Goal: Use online tool/utility: Utilize a website feature to perform a specific function

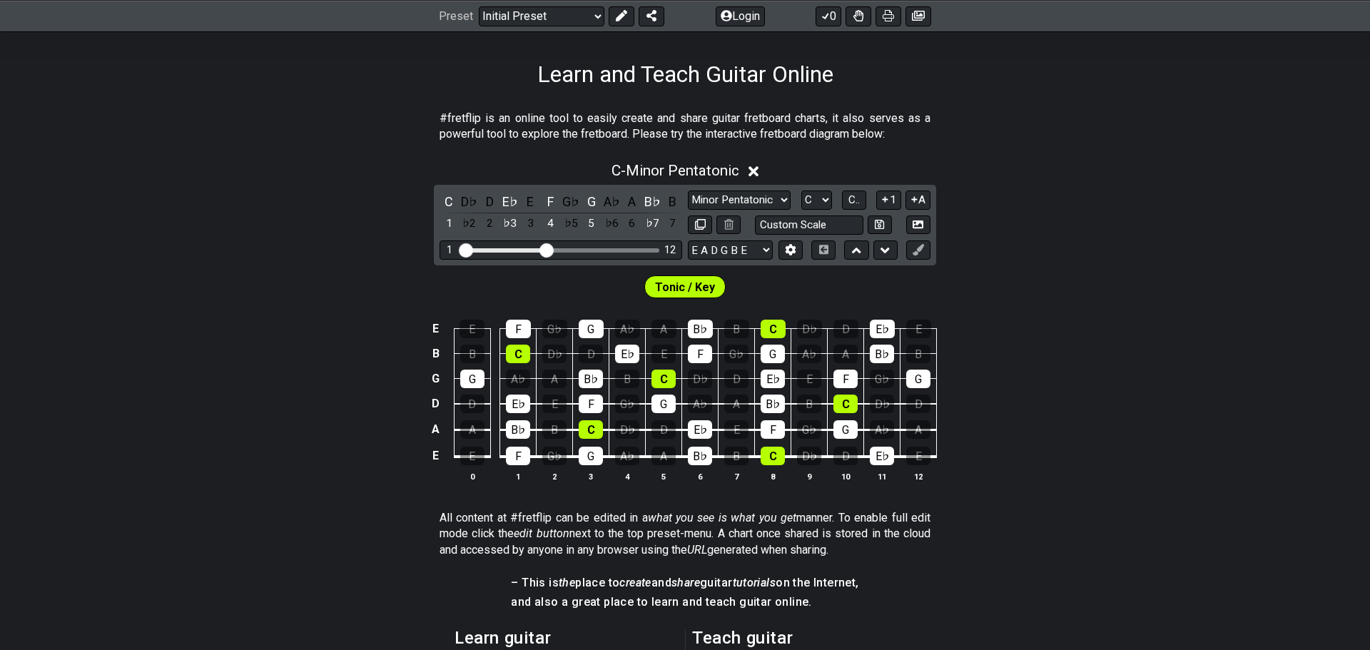
scroll to position [213, 0]
click at [756, 172] on icon at bounding box center [753, 171] width 11 height 11
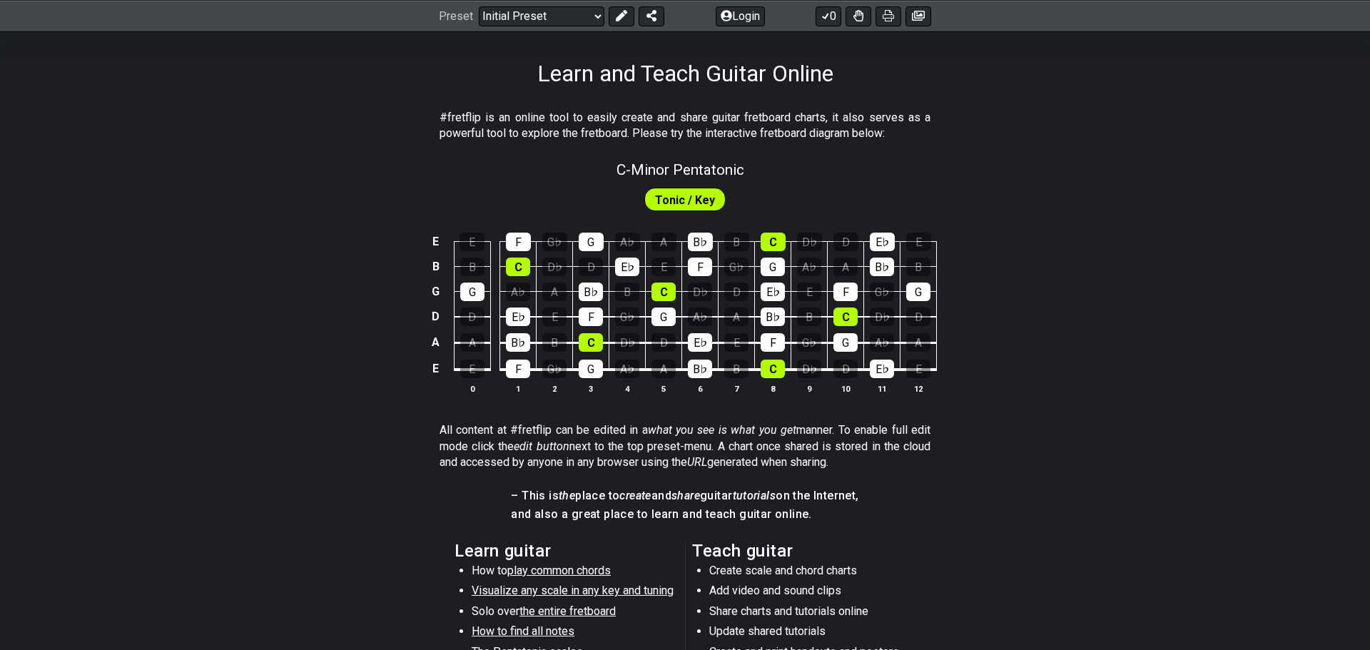
click at [704, 203] on span "Tonic / Key" at bounding box center [685, 200] width 60 height 21
click at [564, 315] on div "E" at bounding box center [554, 316] width 24 height 19
click at [681, 196] on span "Tonic / Key" at bounding box center [685, 200] width 60 height 21
click at [544, 320] on div "E" at bounding box center [554, 316] width 24 height 19
click at [557, 317] on div "E" at bounding box center [554, 316] width 24 height 19
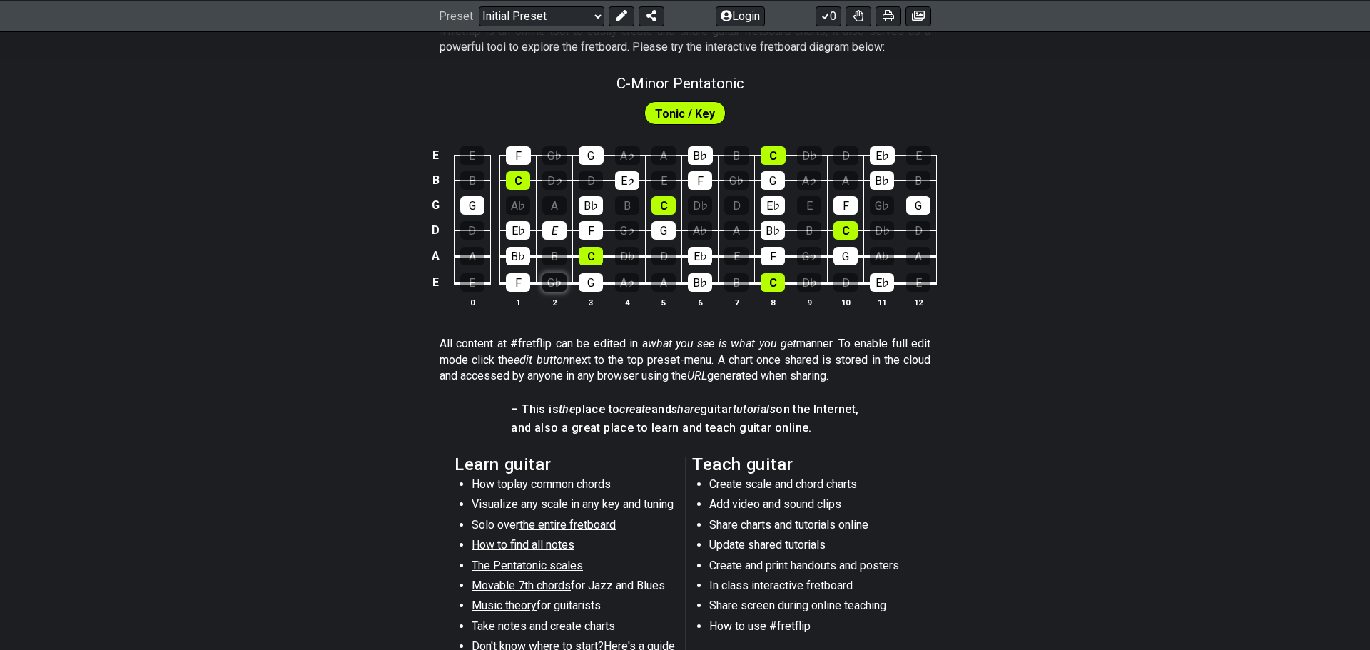
scroll to position [279, 0]
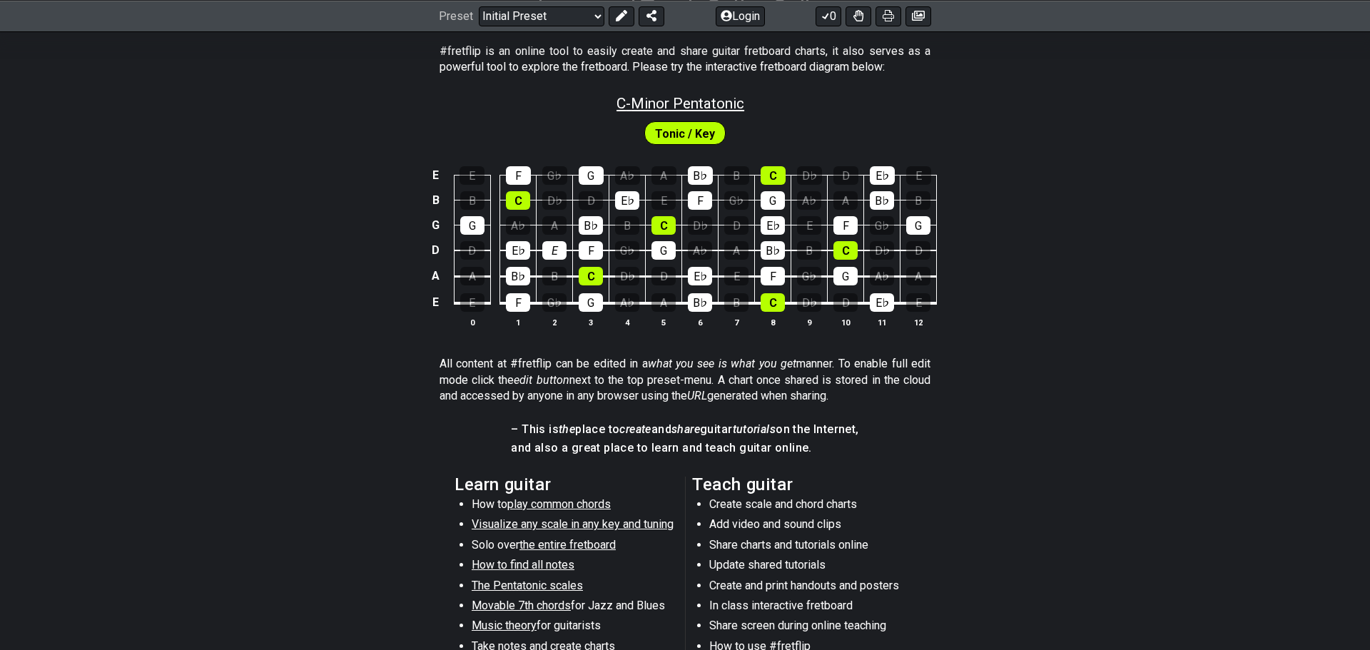
click at [663, 102] on span "C - Minor Pentatonic" at bounding box center [680, 103] width 128 height 17
select select "C"
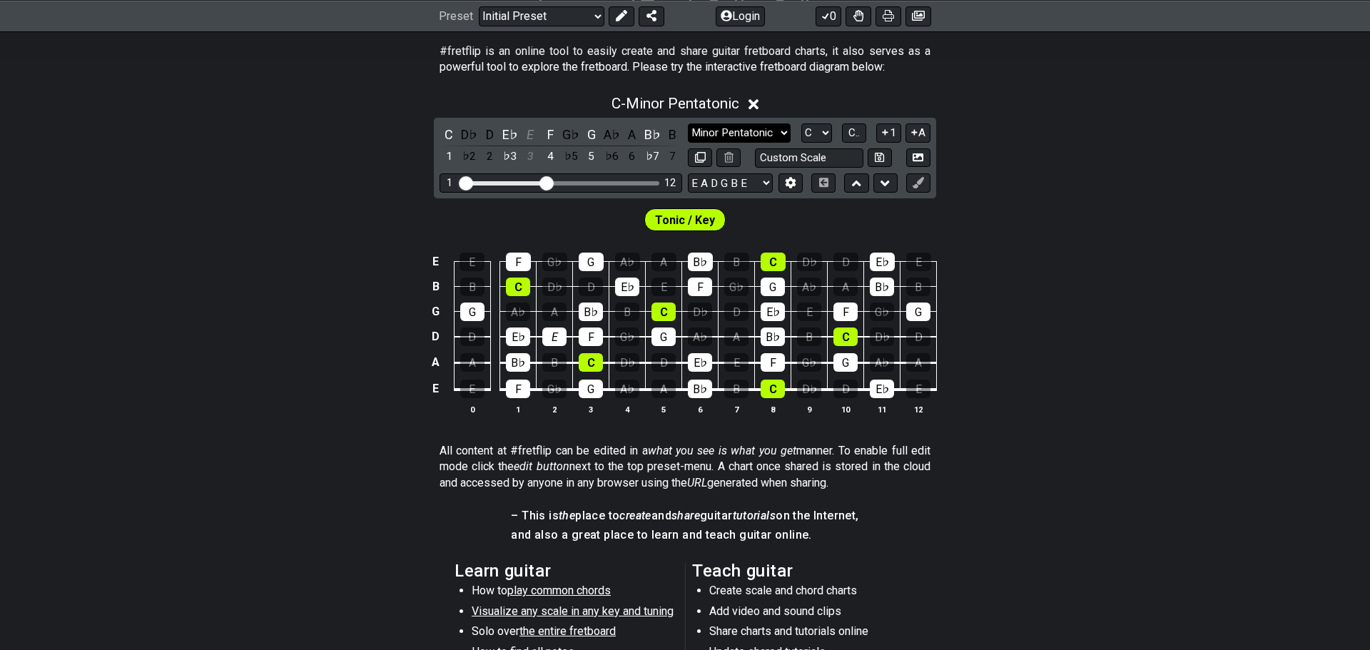
click at [758, 130] on select "Minor Pentatonic Click to edit Minor Pentatonic Major Pentatonic Minor Blues Ma…" at bounding box center [739, 132] width 103 height 19
select select "Click to edit"
click at [688, 123] on select "Minor Pentatonic Click to edit Minor Pentatonic Major Pentatonic Minor Blues Ma…" at bounding box center [739, 132] width 103 height 19
click at [511, 133] on div "E♭" at bounding box center [510, 134] width 19 height 19
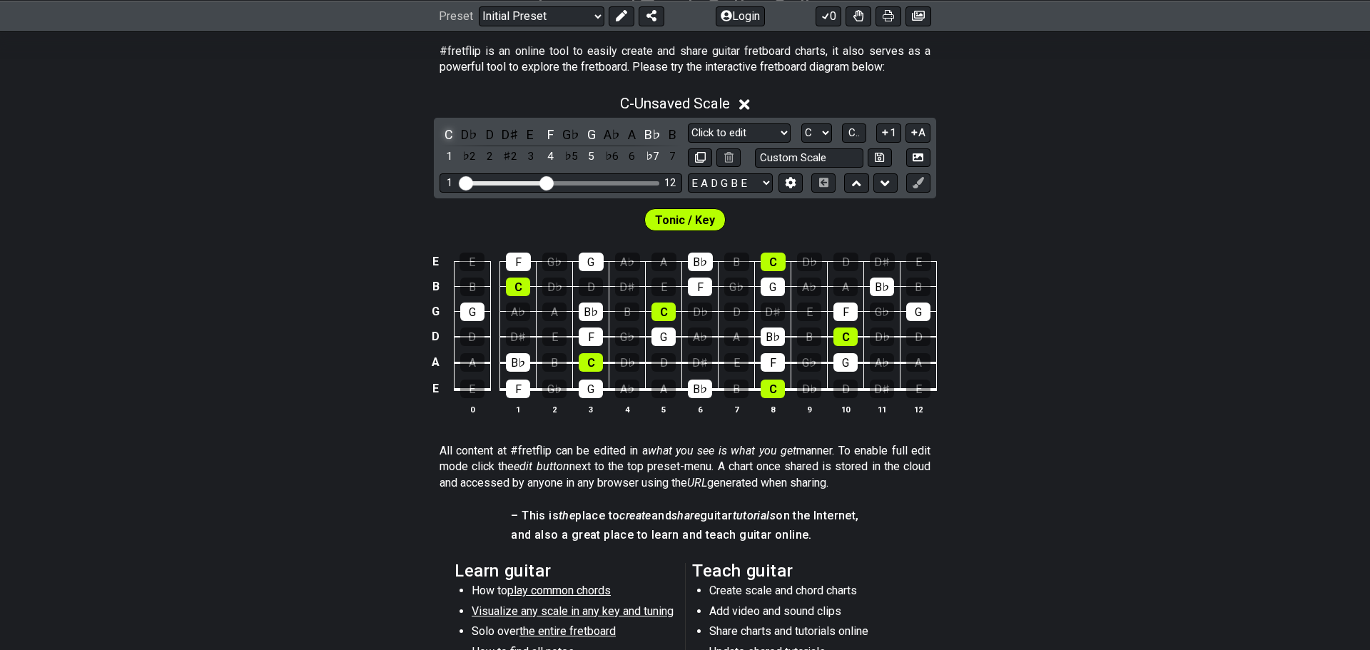
click at [457, 136] on div "C" at bounding box center [448, 134] width 19 height 19
click at [559, 136] on div "F" at bounding box center [550, 134] width 19 height 19
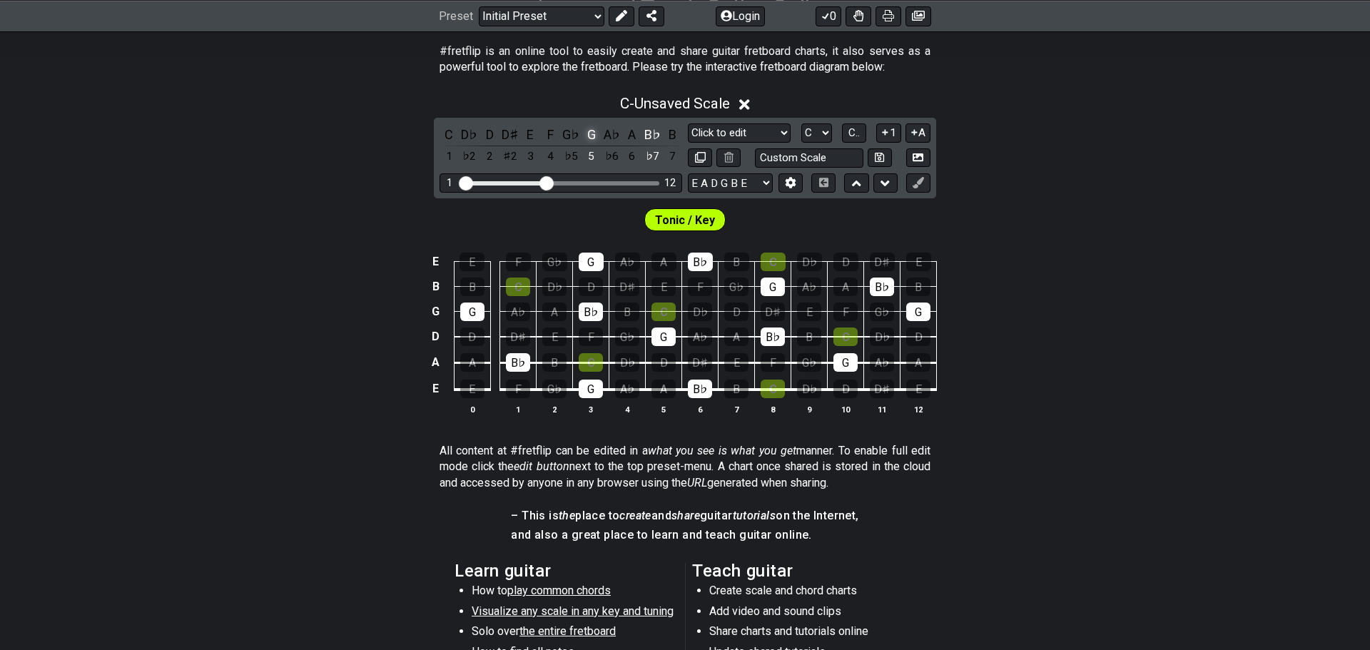
click at [591, 136] on div "G" at bounding box center [591, 134] width 19 height 19
click at [658, 133] on div "B♭" at bounding box center [652, 134] width 19 height 19
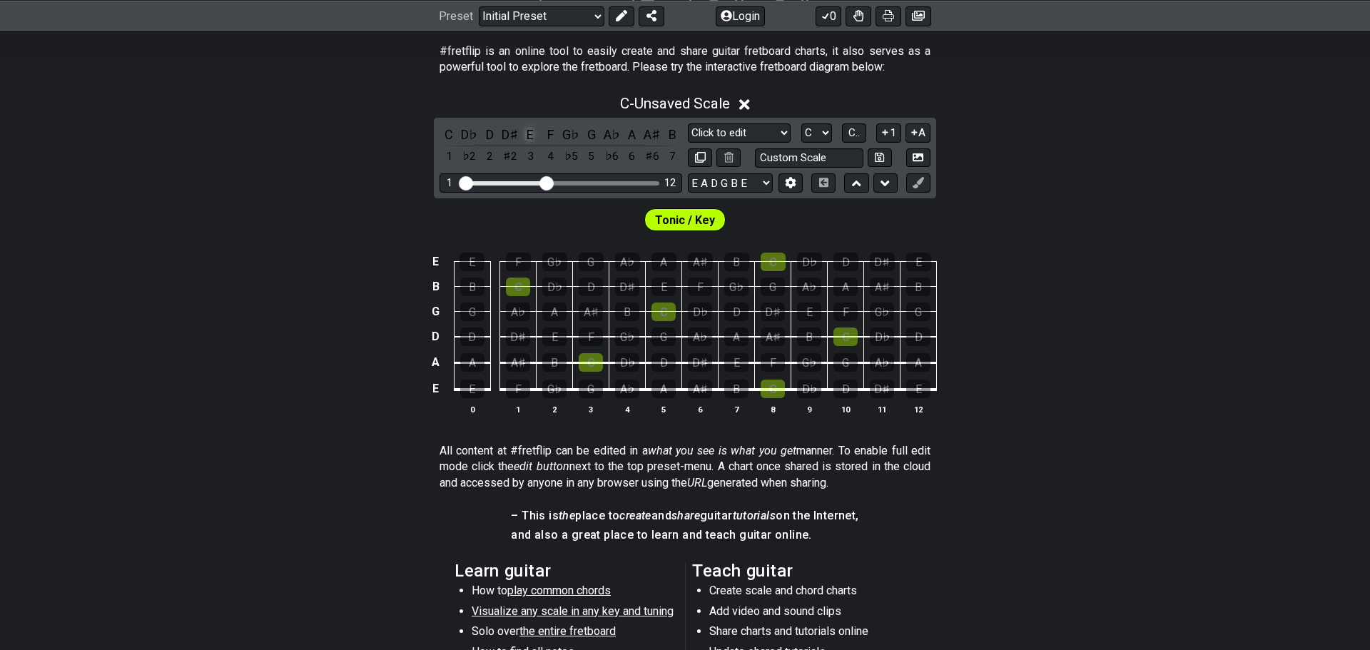
click at [534, 137] on div "E" at bounding box center [530, 134] width 19 height 19
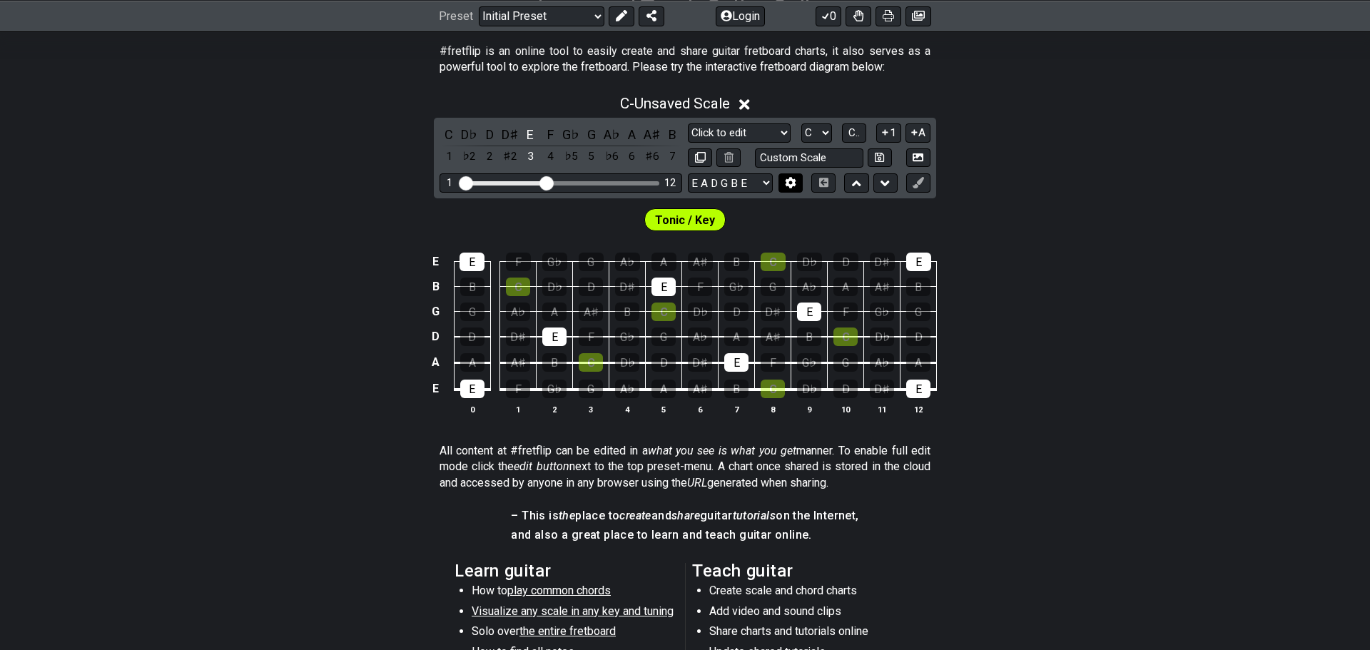
click at [783, 185] on button at bounding box center [790, 182] width 24 height 19
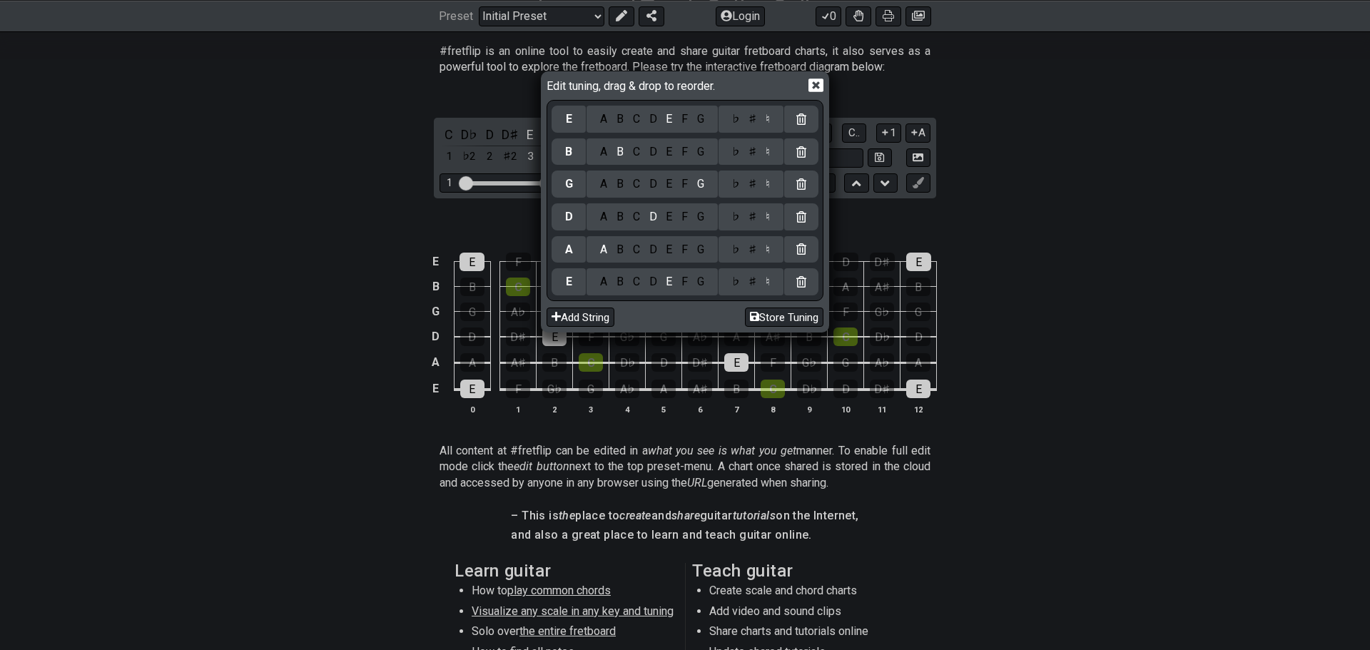
click at [823, 86] on icon at bounding box center [815, 85] width 15 height 14
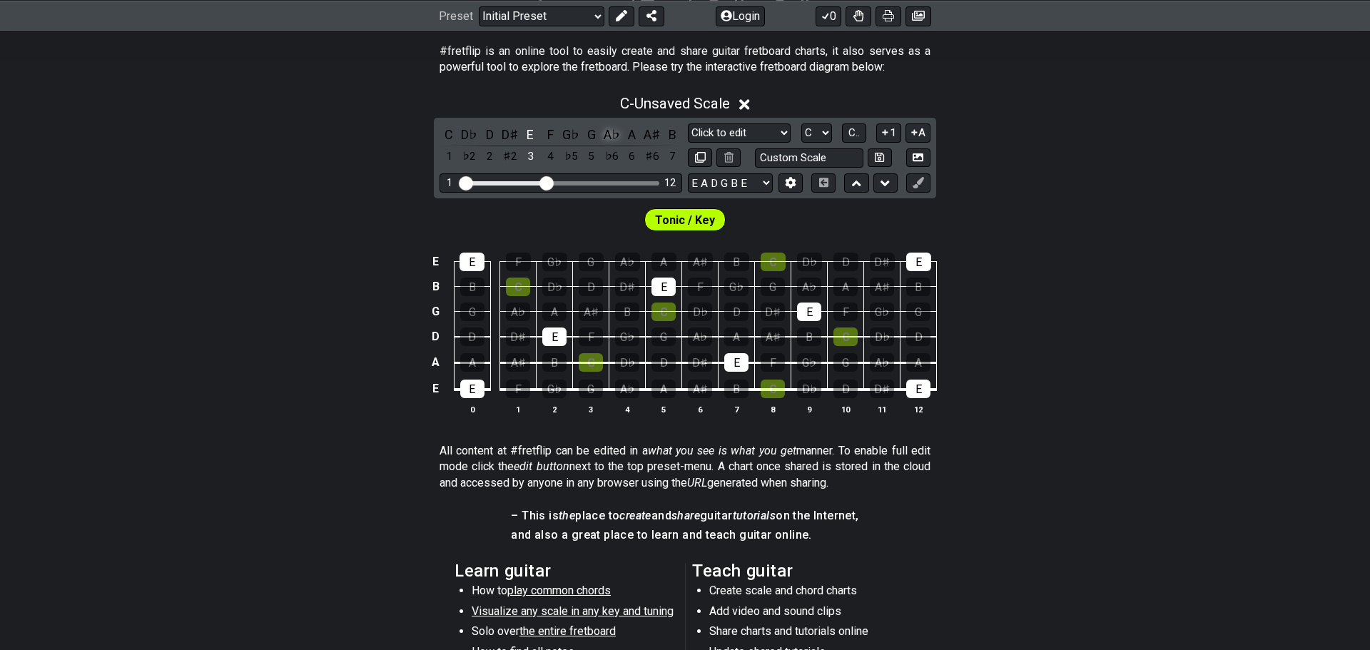
click at [619, 143] on div "A♭" at bounding box center [611, 134] width 19 height 19
click at [678, 138] on div "B" at bounding box center [672, 134] width 19 height 19
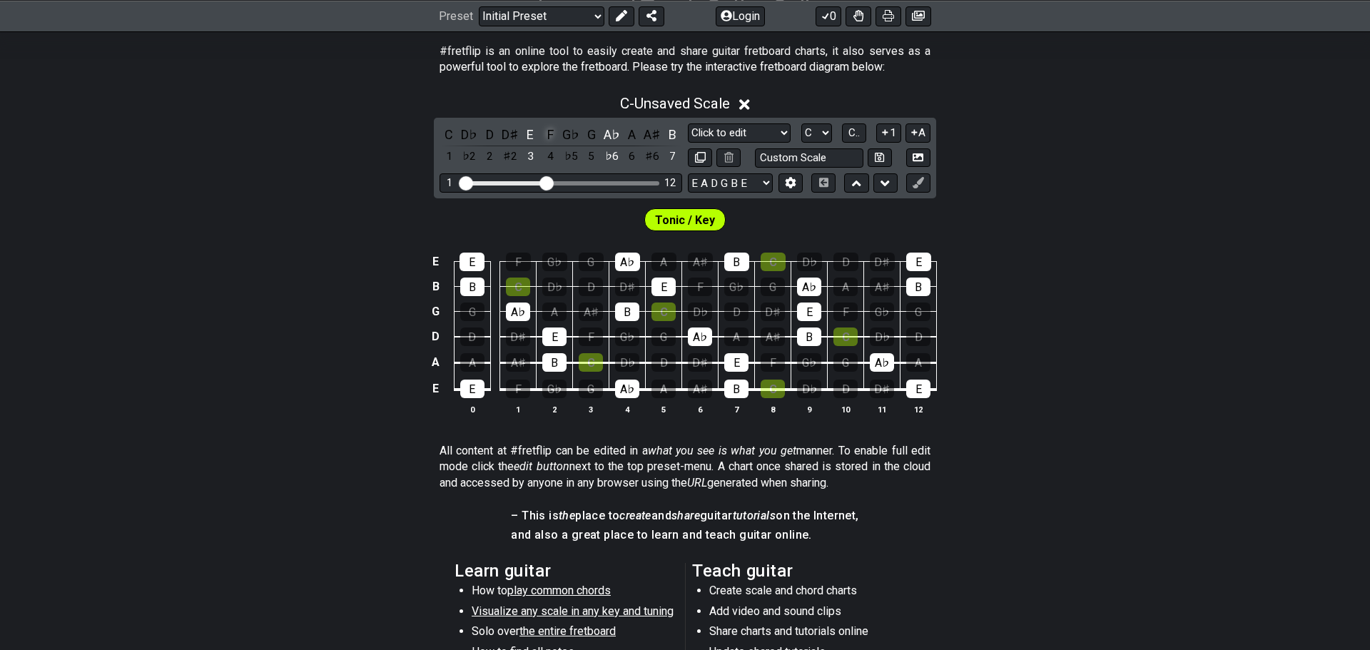
click at [556, 136] on div "F" at bounding box center [550, 134] width 19 height 19
click at [820, 138] on select "A♭ A A♯ B♭ B C C♯ D♭ D D♯ E♭ E F F♯ G♭ G G♯" at bounding box center [816, 132] width 31 height 19
select select "E"
click at [801, 123] on select "A♭ A A♯ B♭ B C C♯ D♭ D D♯ E♭ E F F♯ G♭ G G♯" at bounding box center [816, 132] width 31 height 19
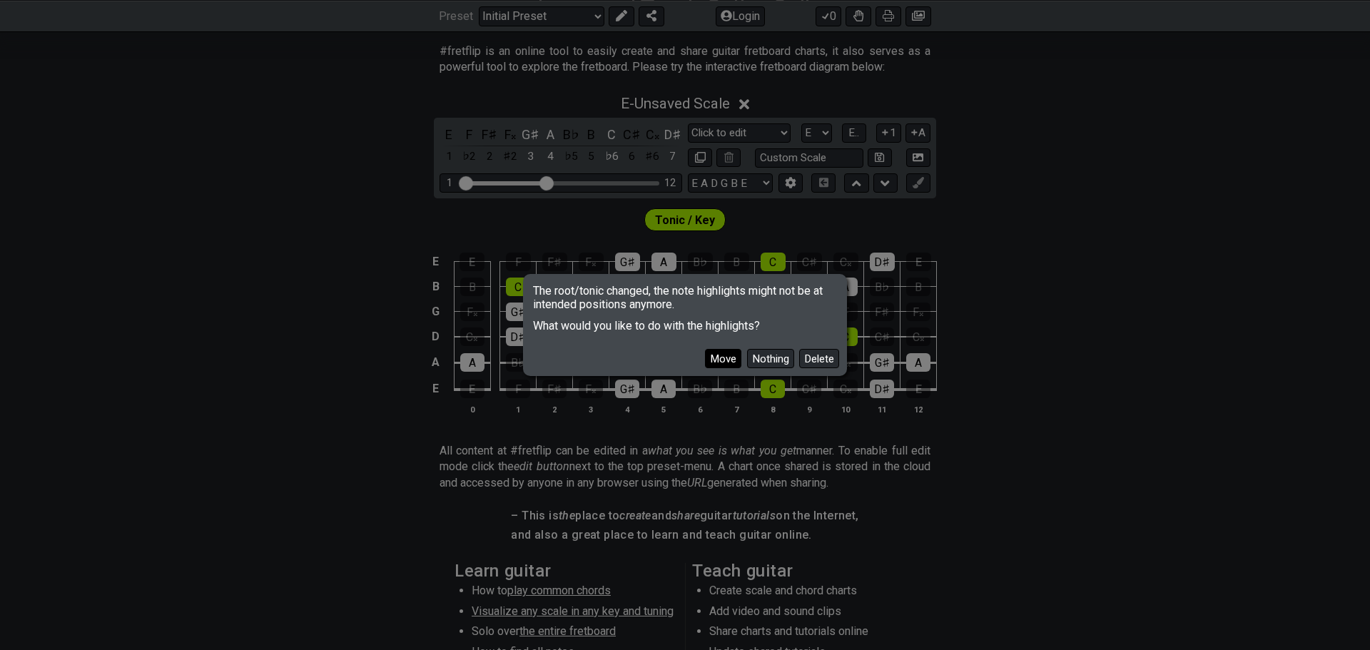
click at [724, 357] on button "Move" at bounding box center [723, 358] width 36 height 19
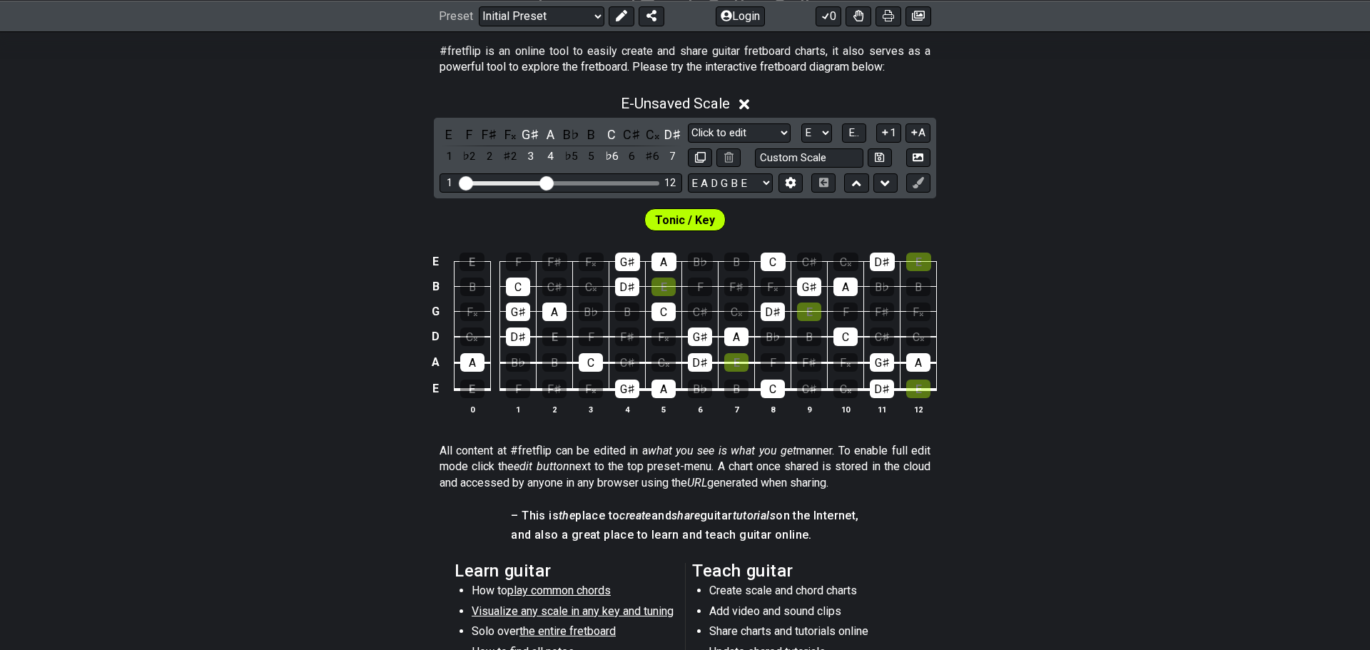
click at [697, 222] on span "Tonic / Key" at bounding box center [685, 220] width 60 height 21
click at [556, 333] on div "E" at bounding box center [554, 336] width 24 height 19
click at [750, 106] on icon at bounding box center [744, 104] width 11 height 15
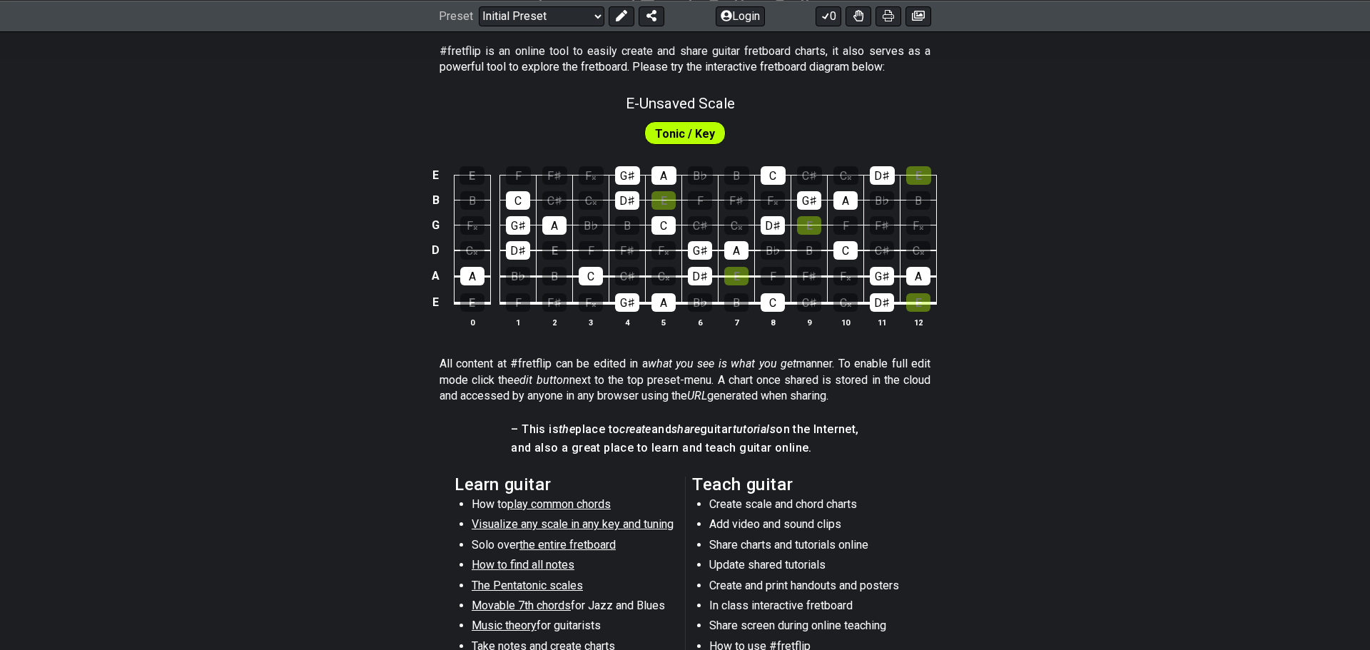
click at [707, 133] on span "Tonic / Key" at bounding box center [685, 133] width 60 height 21
click at [701, 103] on span "E - Unsaved Scale" at bounding box center [680, 103] width 109 height 17
select select "Click to edit"
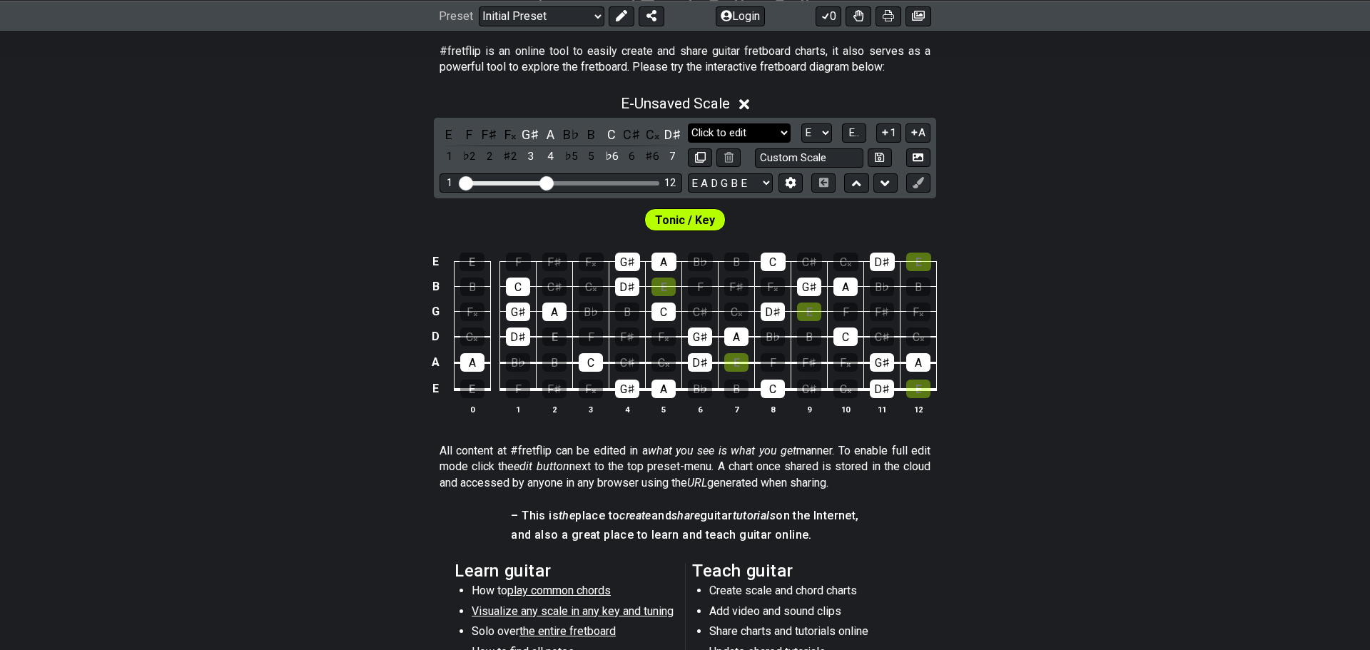
click at [721, 137] on select "Minor Pentatonic Click to edit Minor Pentatonic Major Pentatonic Minor Blues Ma…" at bounding box center [739, 132] width 103 height 19
click at [688, 123] on select "Minor Pentatonic Click to edit Minor Pentatonic Major Pentatonic Minor Blues Ma…" at bounding box center [739, 132] width 103 height 19
click at [826, 132] on select "A♭ A A♯ B♭ B C C♯ D♭ D D♯ E♭ E F F♯ G♭ G G♯" at bounding box center [816, 132] width 31 height 19
select select "C"
click at [801, 123] on select "A♭ A A♯ B♭ B C C♯ D♭ D D♯ E♭ E F F♯ G♭ G G♯" at bounding box center [816, 132] width 31 height 19
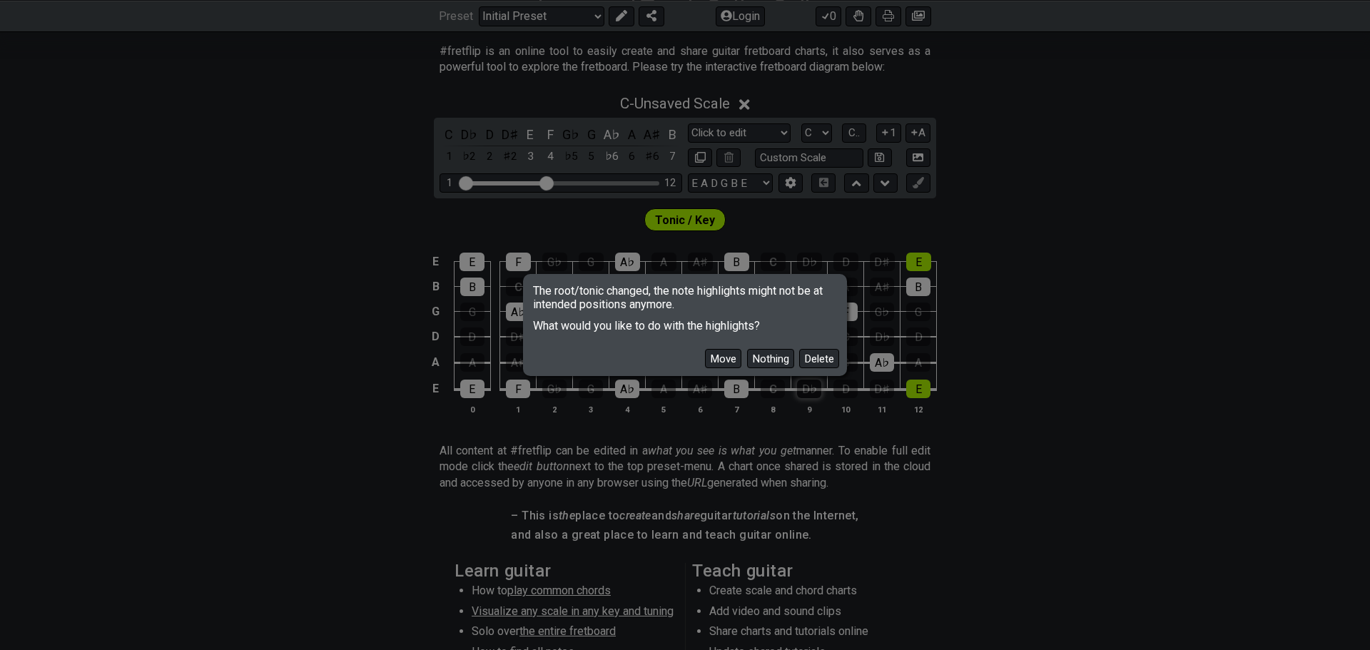
click at [810, 361] on button "Delete" at bounding box center [819, 358] width 40 height 19
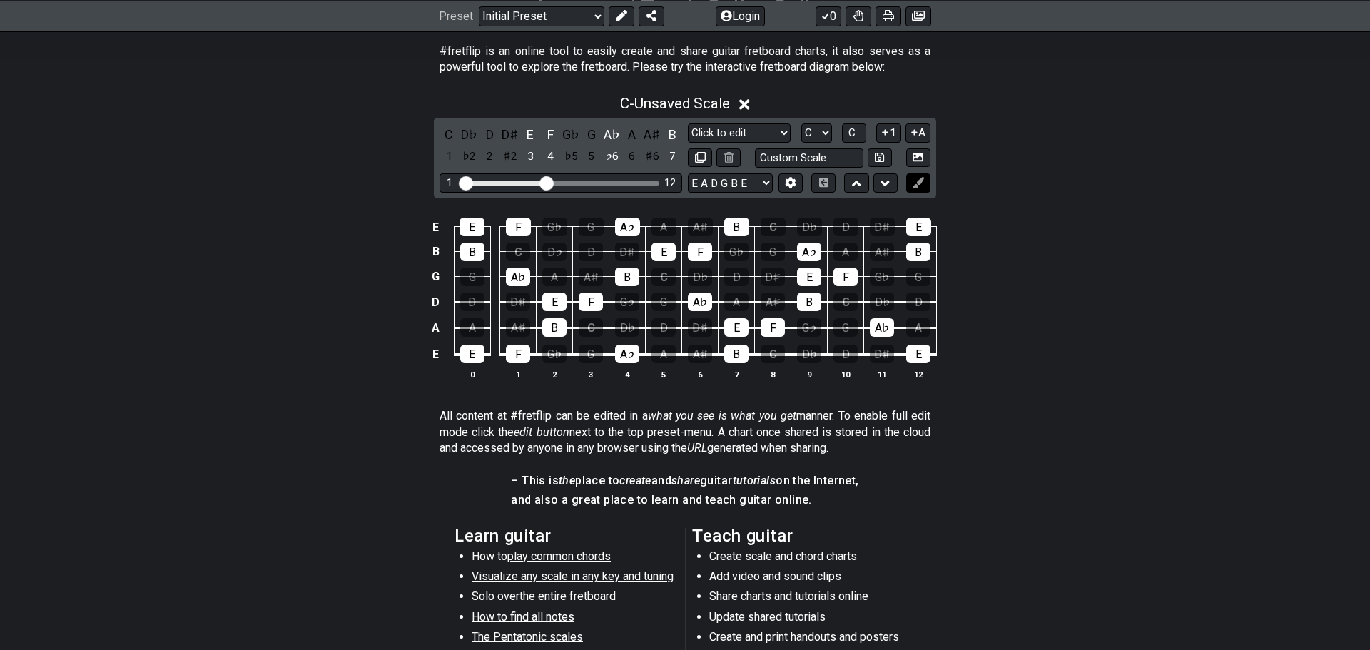
click at [920, 191] on button at bounding box center [918, 182] width 24 height 19
click at [912, 180] on icon at bounding box center [917, 182] width 11 height 11
click at [917, 188] on button at bounding box center [918, 182] width 24 height 19
click at [921, 231] on div "E" at bounding box center [918, 227] width 25 height 19
drag, startPoint x: 921, startPoint y: 231, endPoint x: 883, endPoint y: 265, distance: 51.1
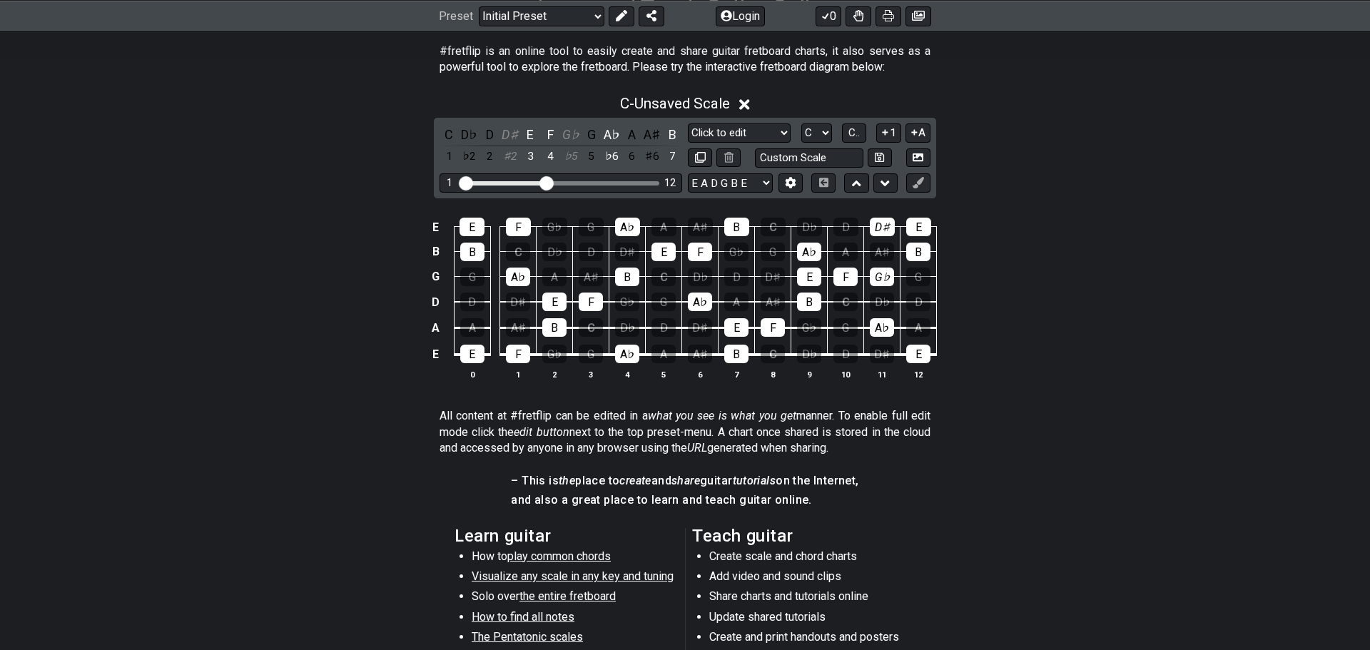
click at [881, 275] on tbody "E E F G♭ G A♭ A A♯ B C D♭ D D♯ E B B C D♭ D D♯ E F G♭ G A♭ A A♯ B G G A♭ A A♯ B…" at bounding box center [681, 286] width 509 height 168
click at [739, 163] on button at bounding box center [728, 157] width 24 height 19
click at [731, 156] on icon at bounding box center [728, 157] width 9 height 11
click at [724, 159] on icon at bounding box center [728, 157] width 9 height 11
click at [725, 159] on icon at bounding box center [728, 157] width 9 height 11
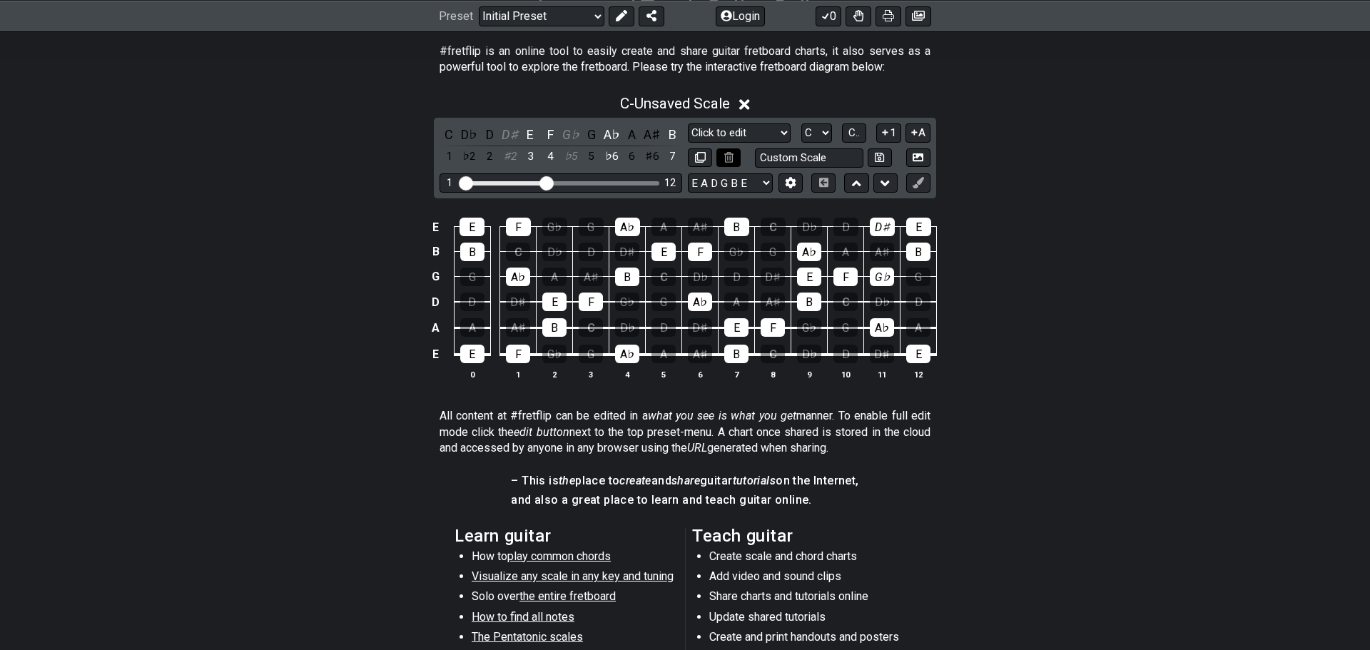
click at [725, 159] on icon at bounding box center [728, 157] width 9 height 11
click at [726, 159] on icon at bounding box center [728, 157] width 9 height 11
click at [626, 227] on div "A♭" at bounding box center [627, 227] width 25 height 19
click at [668, 255] on div "E" at bounding box center [663, 252] width 24 height 19
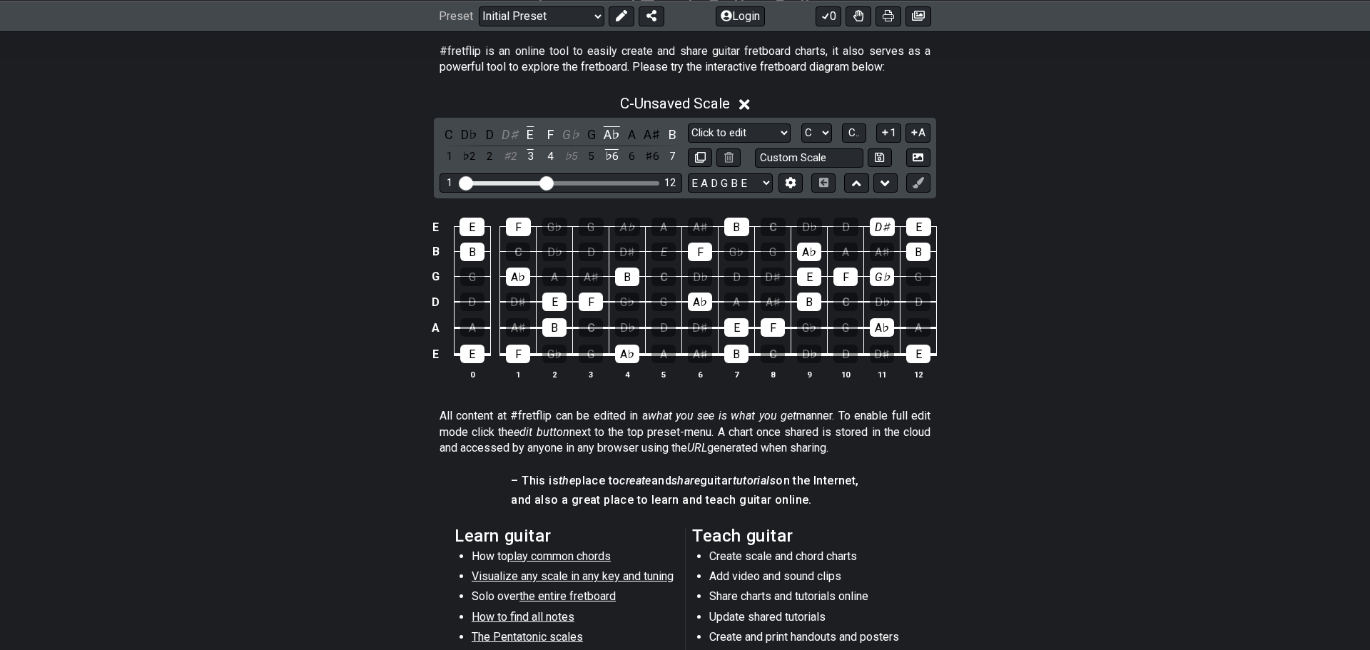
click at [712, 253] on td "D♭" at bounding box center [700, 264] width 36 height 25
click at [746, 226] on div "B" at bounding box center [736, 227] width 25 height 19
click at [779, 152] on input "text" at bounding box center [809, 157] width 108 height 19
type input "Custom Scale"
click at [780, 136] on select "Minor Pentatonic Click to edit Minor Pentatonic Major Pentatonic Minor Blues Ma…" at bounding box center [739, 132] width 103 height 19
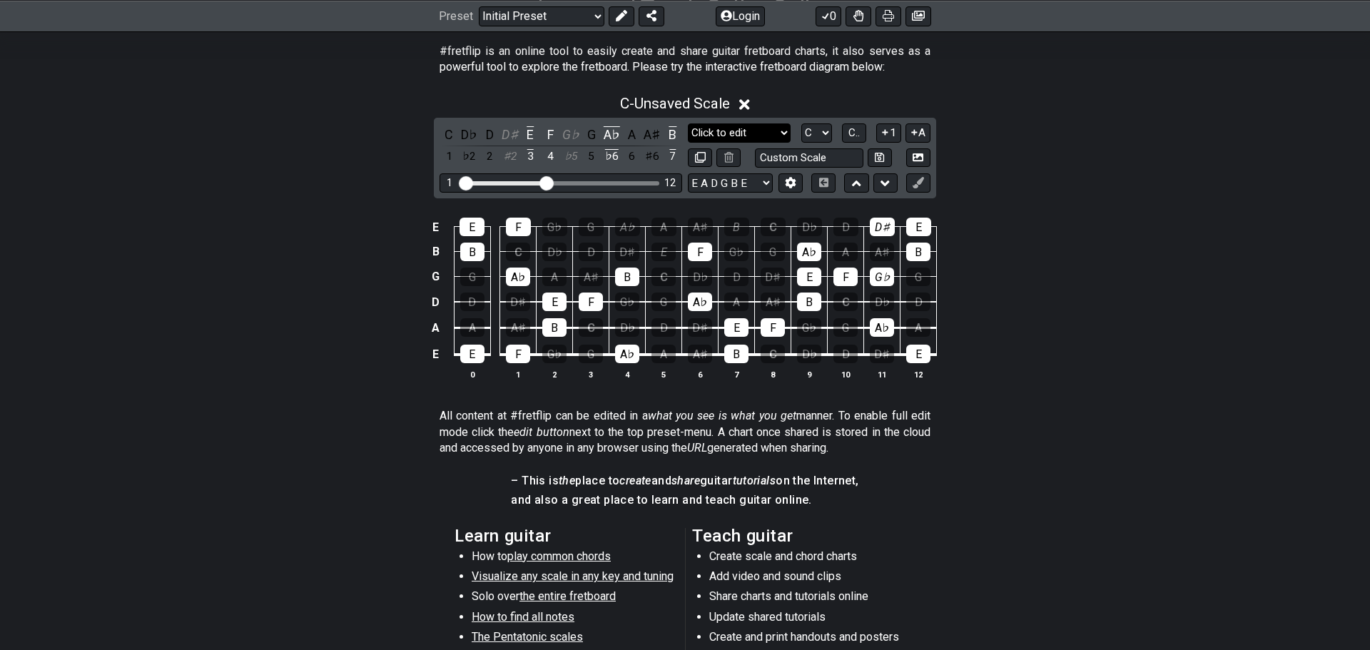
select select "Minor Pentatonic"
click at [688, 123] on select "Minor Pentatonic Click to edit Minor Pentatonic Major Pentatonic Minor Blues Ma…" at bounding box center [739, 132] width 103 height 19
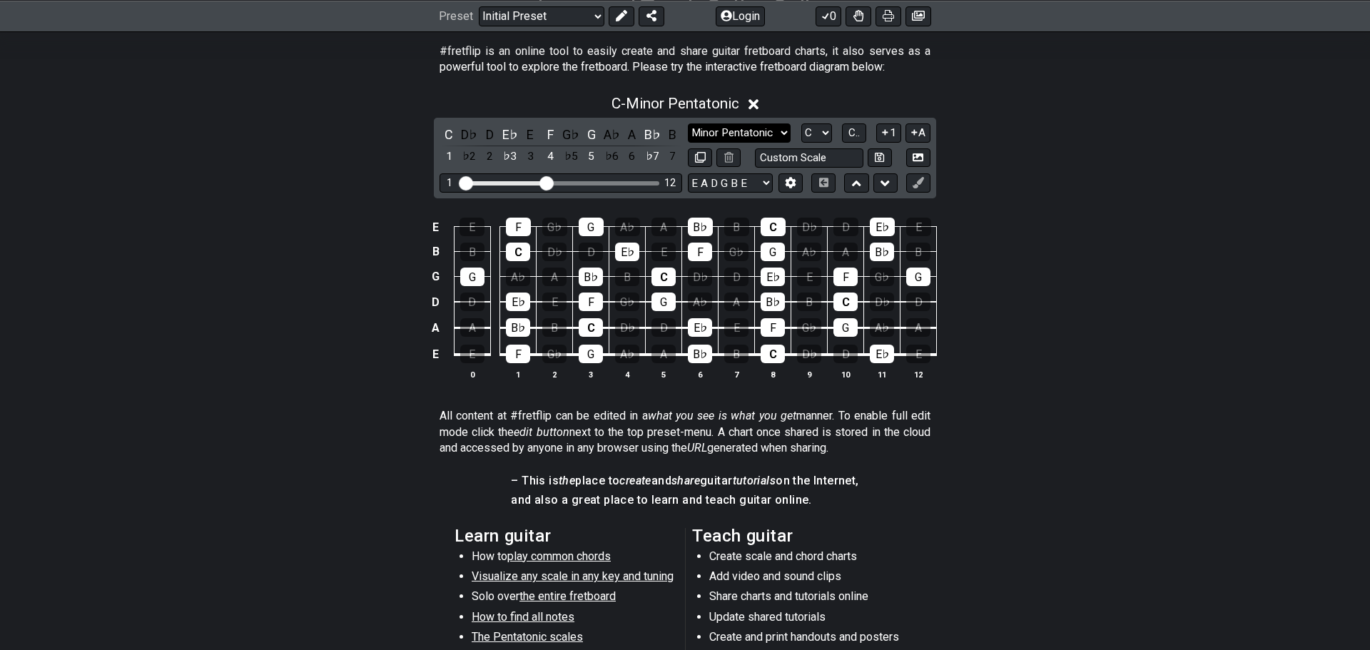
click at [755, 123] on select "Minor Pentatonic Click to edit Minor Pentatonic Major Pentatonic Minor Blues Ma…" at bounding box center [739, 132] width 103 height 19
click at [758, 100] on icon at bounding box center [753, 104] width 11 height 15
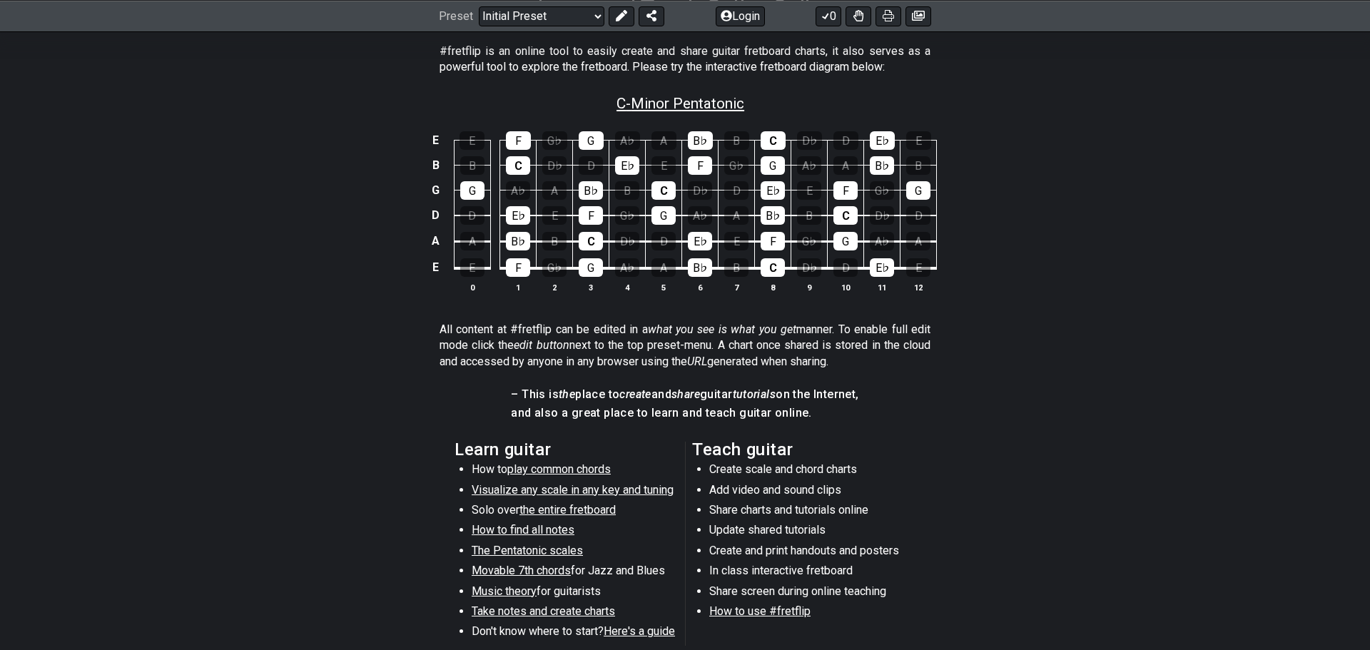
click at [744, 101] on span "C - Minor Pentatonic" at bounding box center [680, 103] width 128 height 17
select select "C"
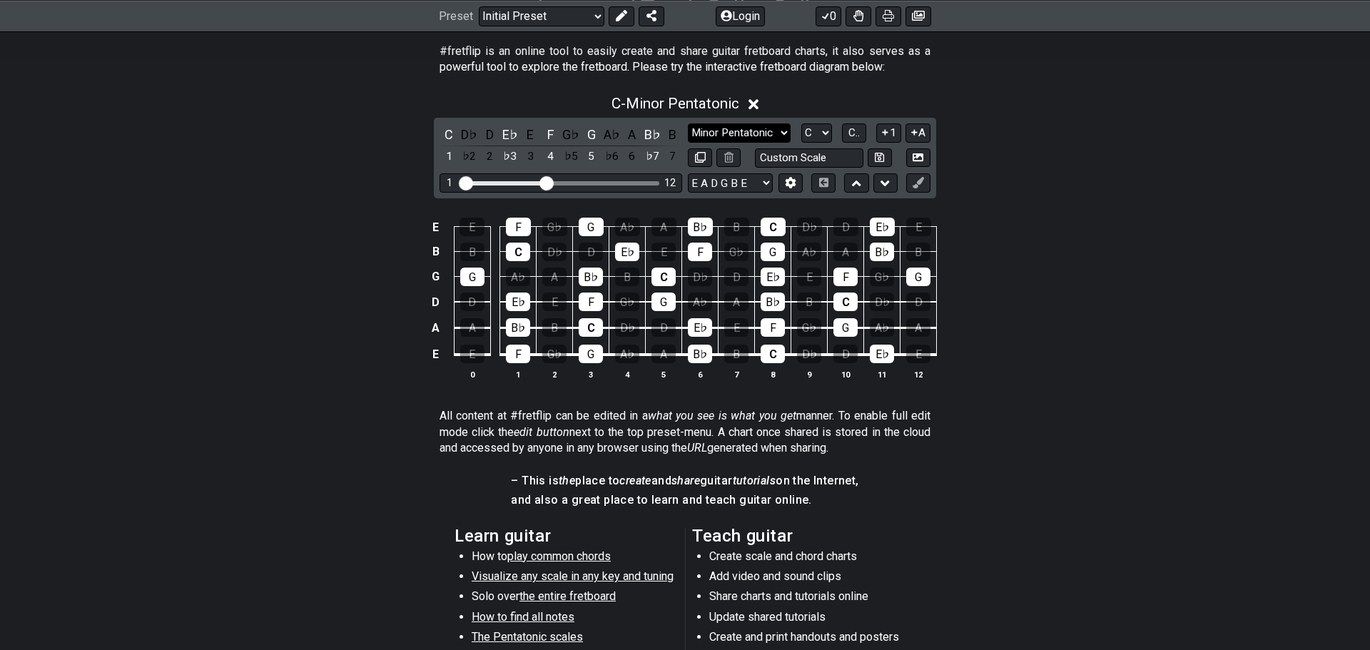
click at [738, 135] on select "Minor Pentatonic Click to edit Minor Pentatonic Major Pentatonic Minor Blues Ma…" at bounding box center [739, 132] width 103 height 19
select select "Click to edit"
click at [688, 123] on select "Minor Pentatonic Click to edit Minor Pentatonic Major Pentatonic Minor Blues Ma…" at bounding box center [739, 132] width 103 height 19
click at [726, 160] on icon at bounding box center [728, 157] width 9 height 11
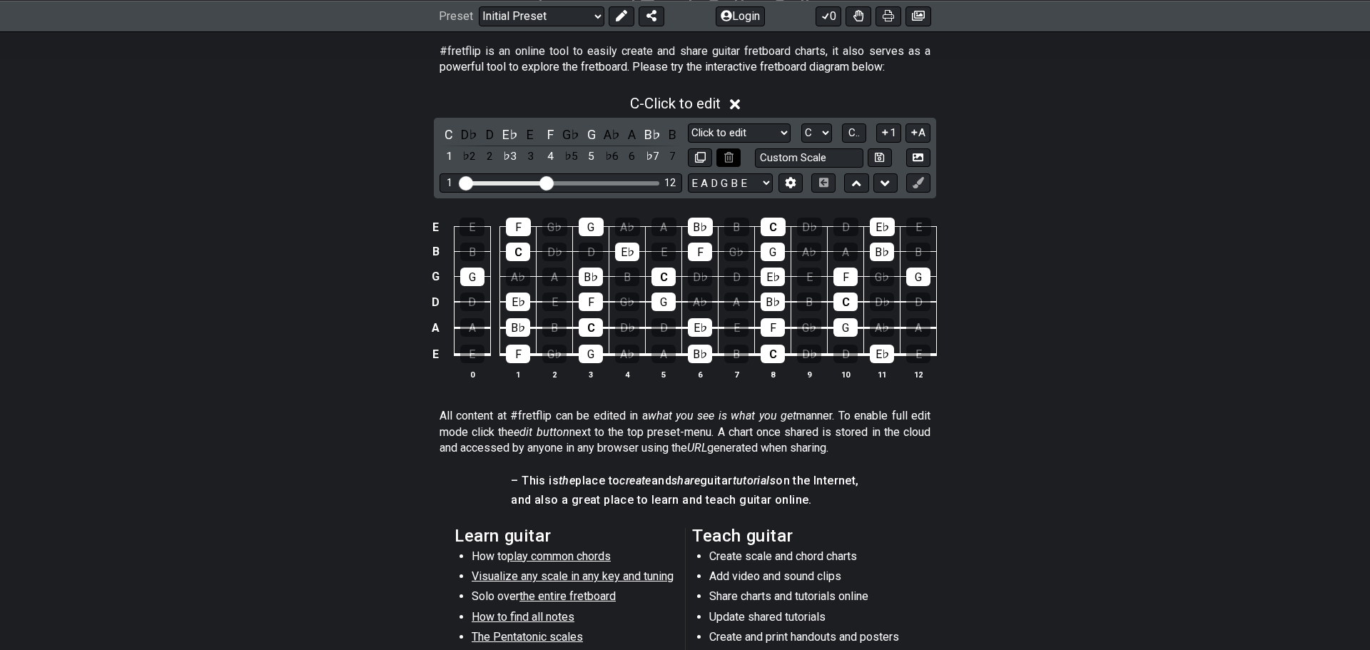
click at [726, 160] on icon at bounding box center [728, 157] width 9 height 11
click at [893, 128] on button "1" at bounding box center [888, 132] width 24 height 19
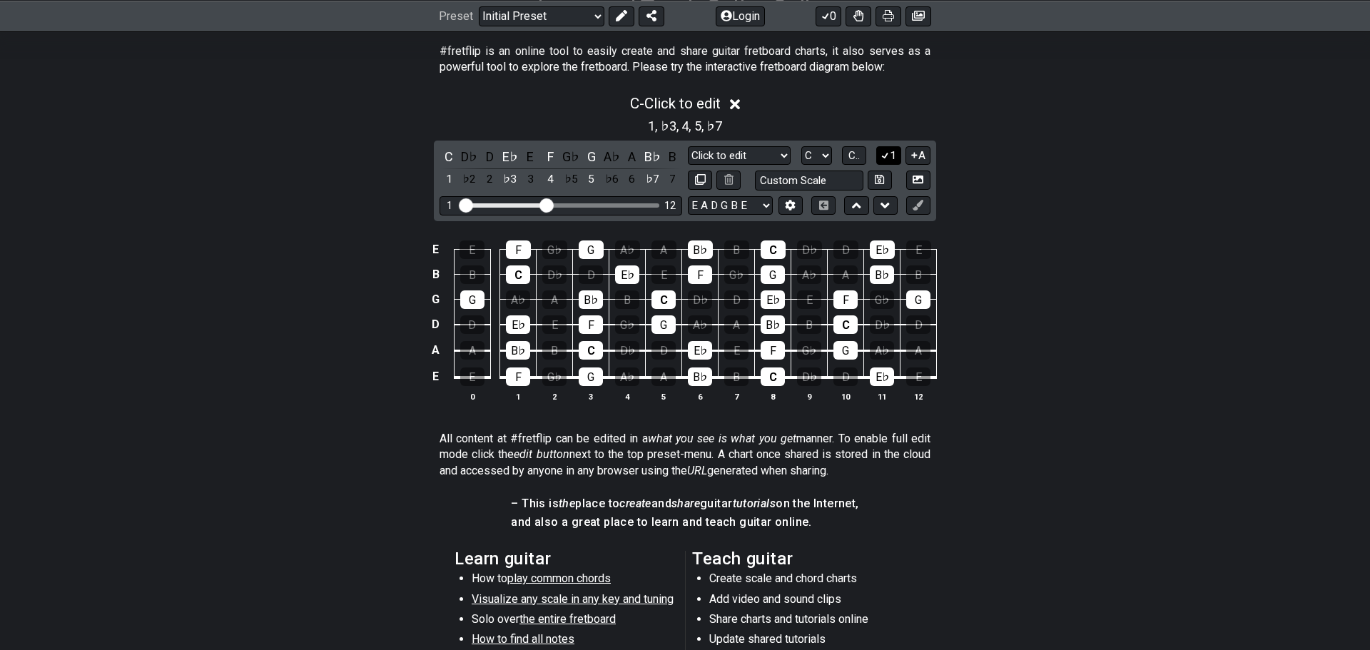
click at [897, 153] on button "1" at bounding box center [888, 155] width 24 height 19
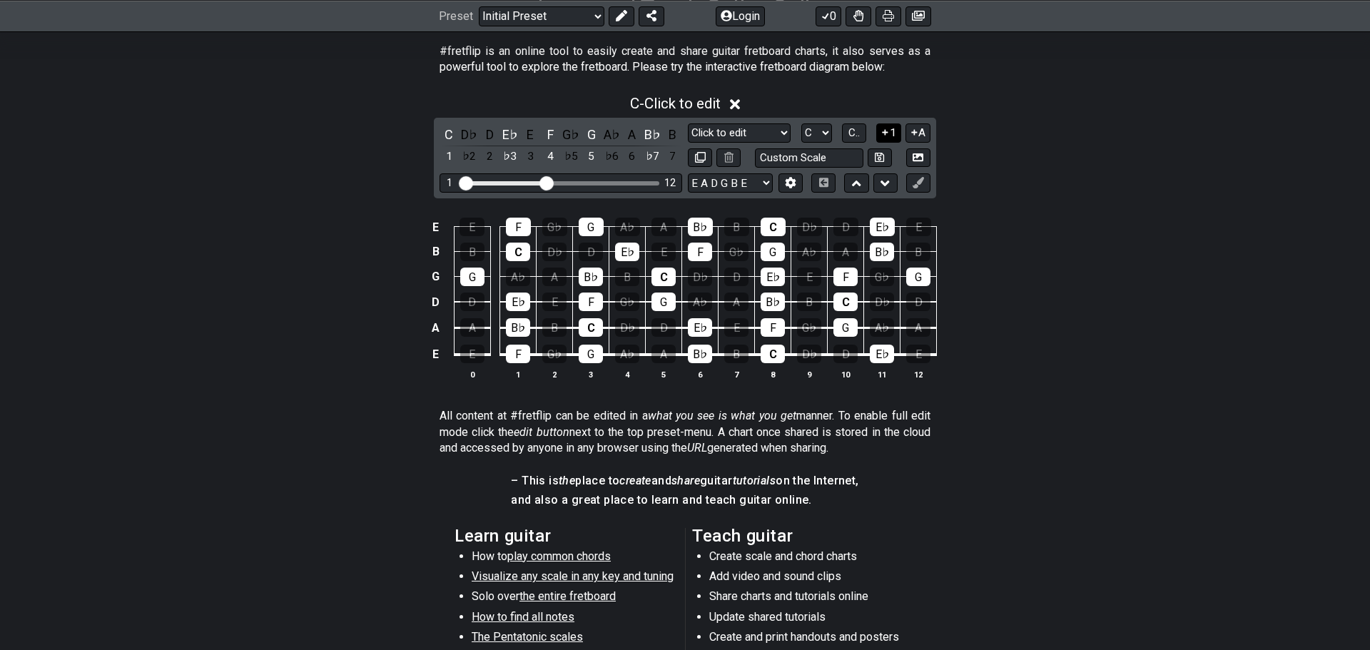
click at [888, 140] on button "1" at bounding box center [888, 132] width 24 height 19
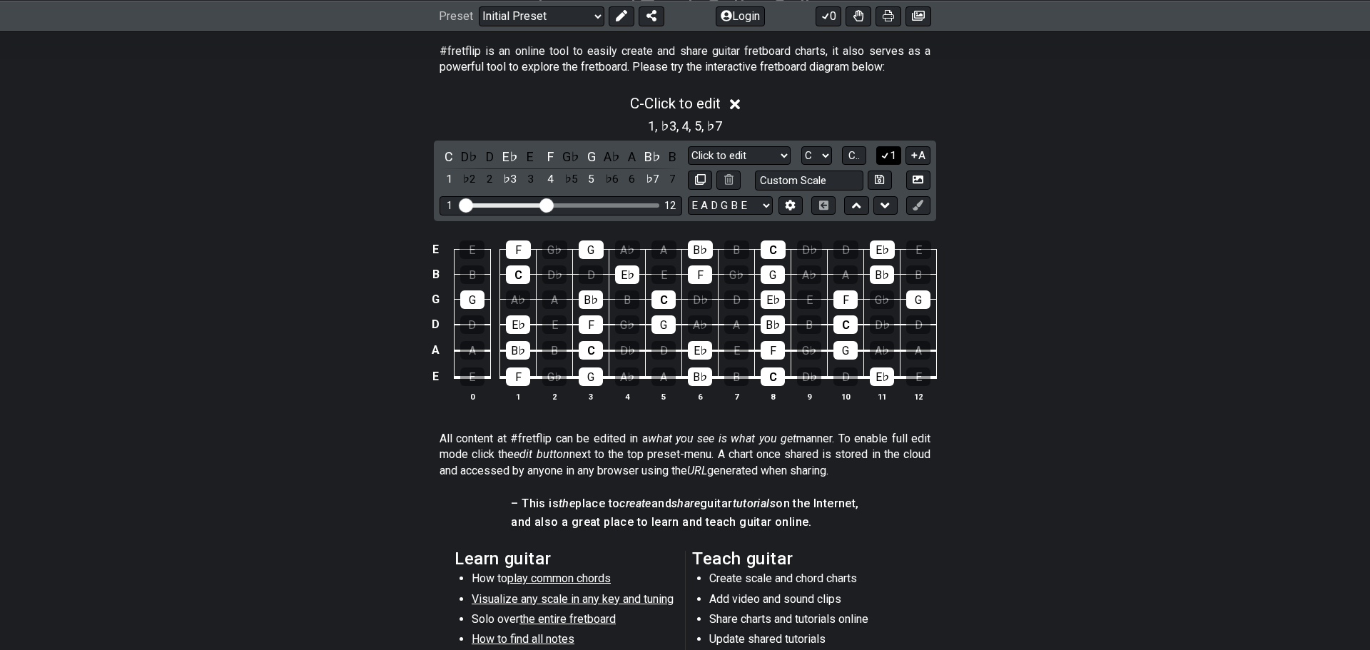
click at [893, 155] on button "1" at bounding box center [888, 155] width 24 height 19
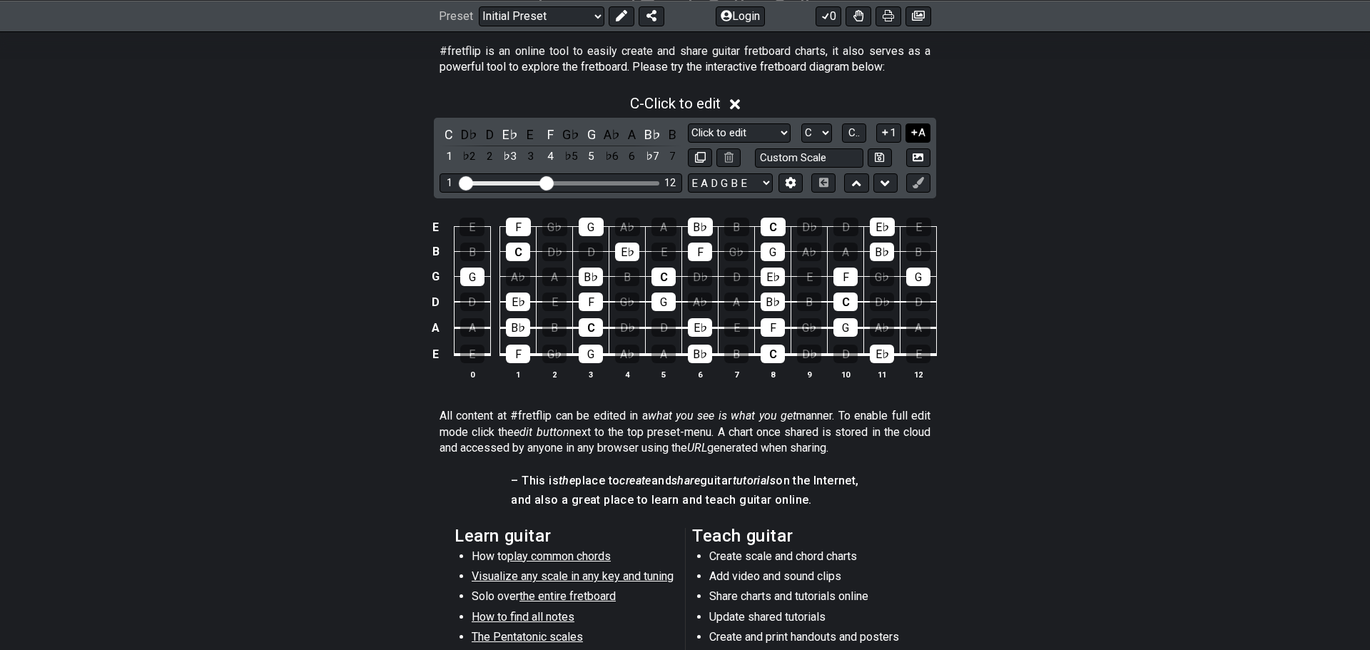
click at [929, 131] on button "A" at bounding box center [917, 132] width 25 height 19
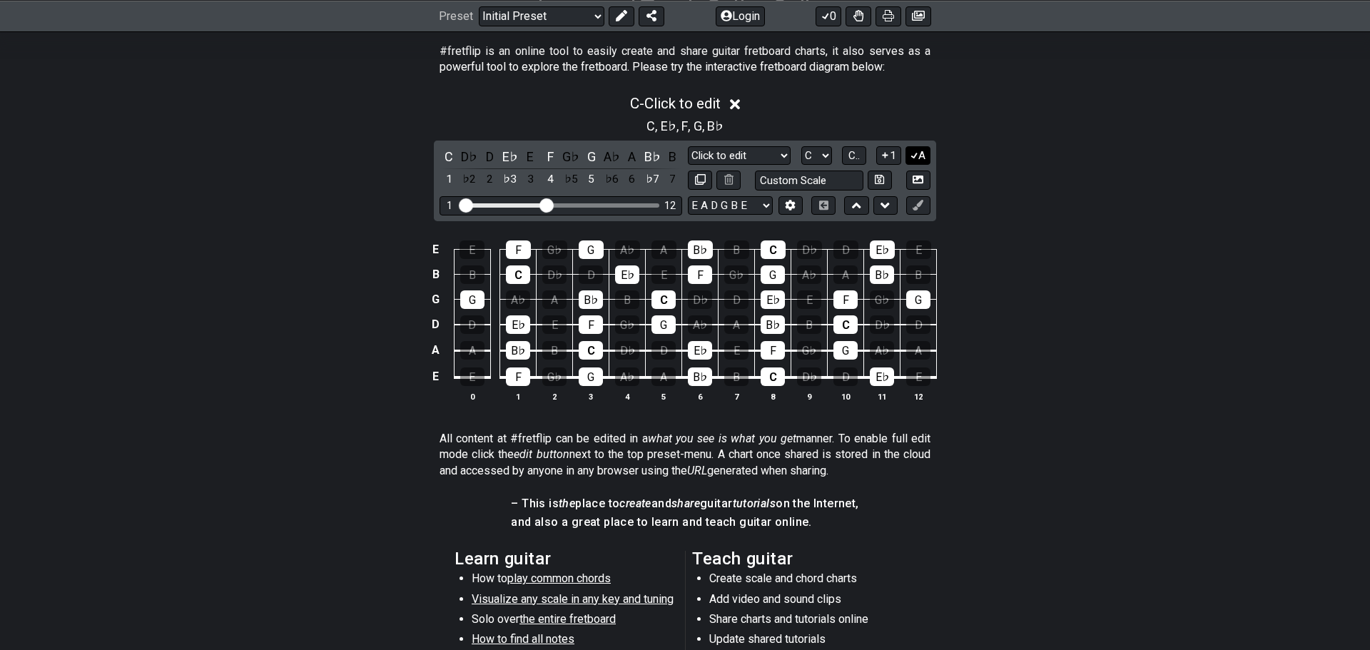
click at [917, 162] on button "A" at bounding box center [917, 155] width 25 height 19
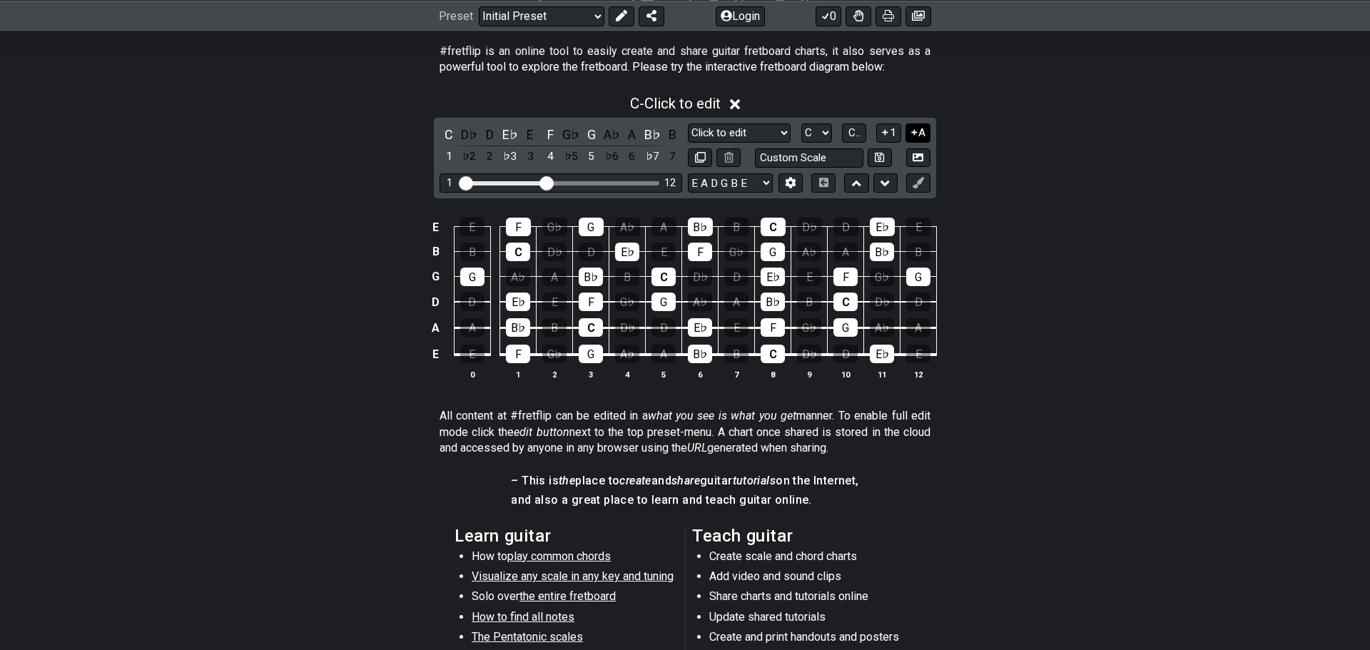
click at [917, 137] on button "A" at bounding box center [917, 132] width 25 height 19
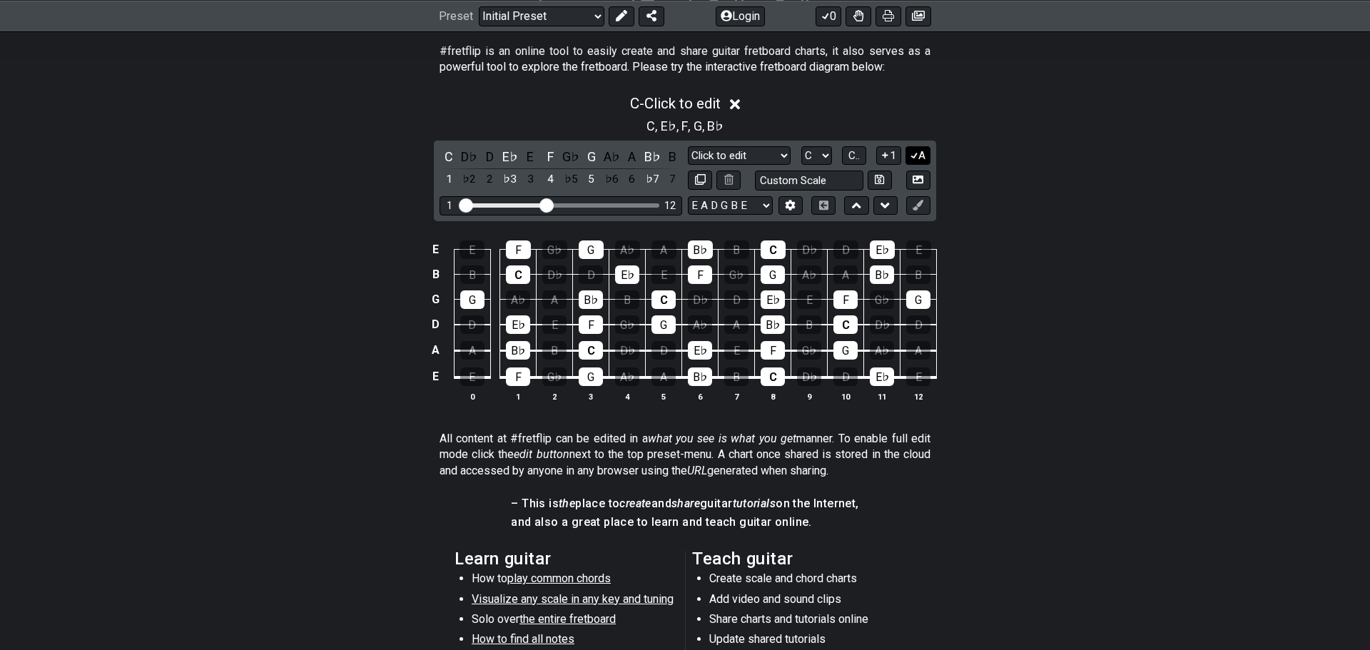
click at [920, 155] on button "A" at bounding box center [917, 155] width 25 height 19
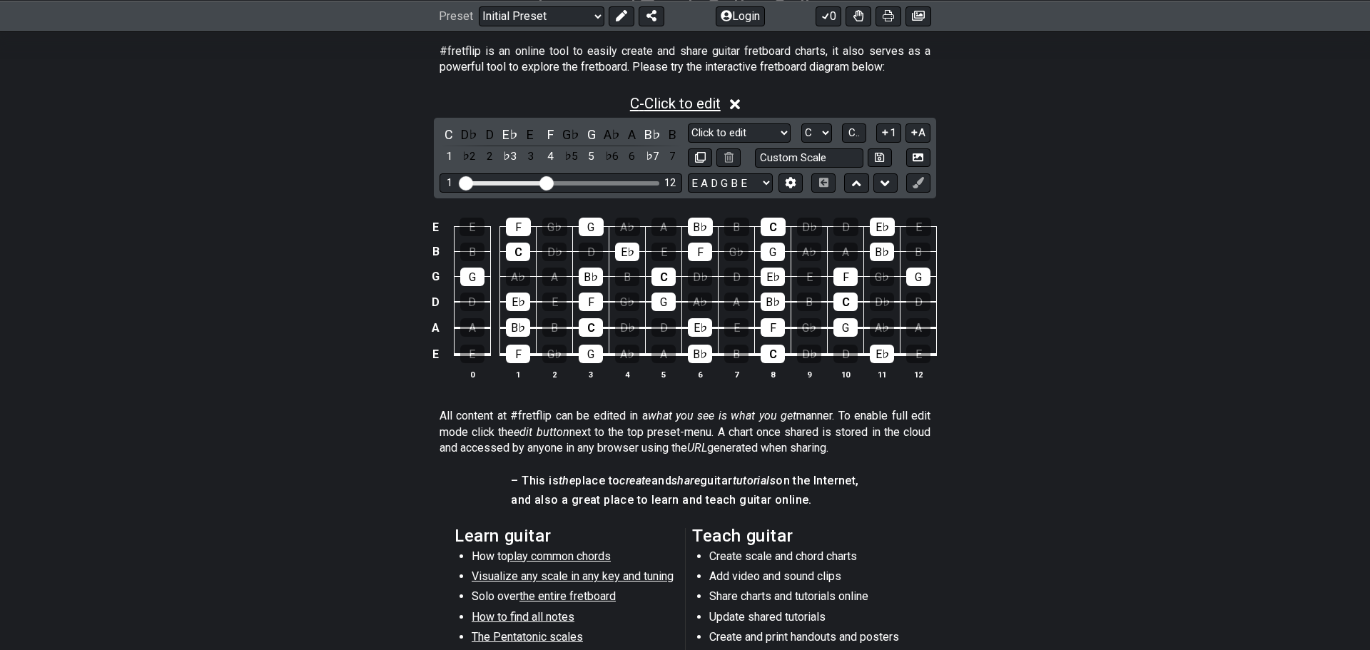
click at [679, 103] on span "C - Click to edit" at bounding box center [675, 103] width 91 height 17
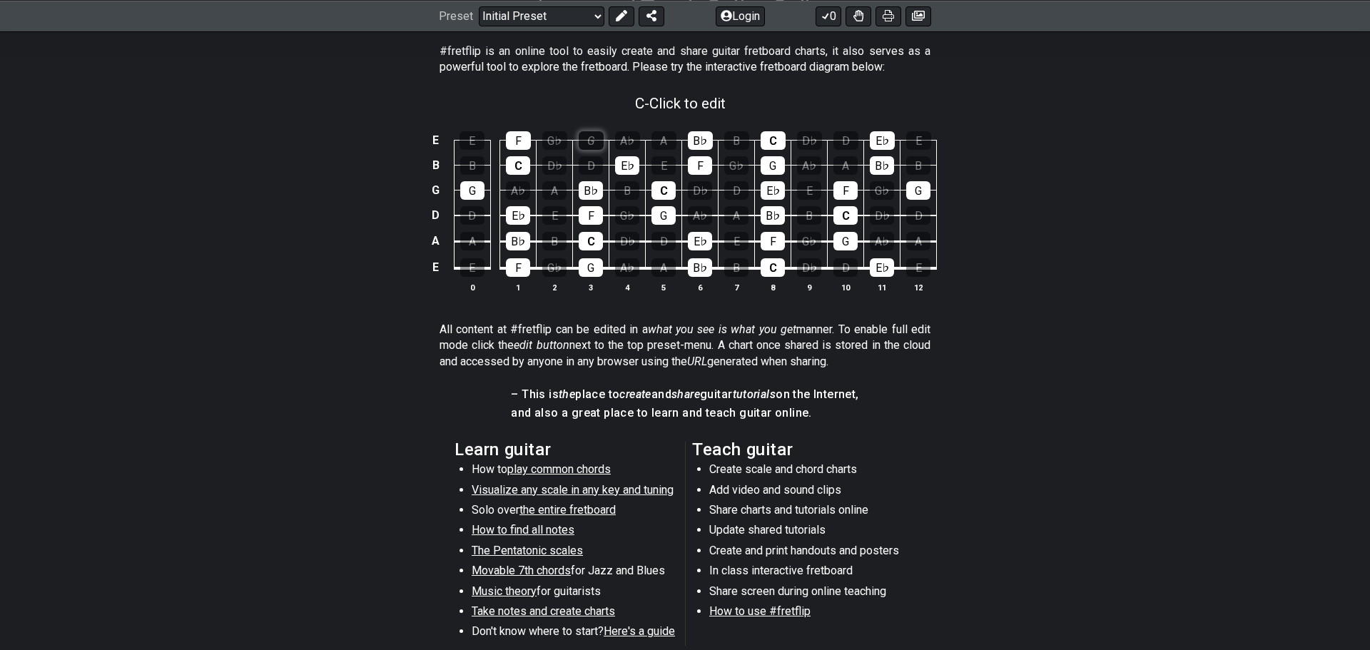
click at [602, 138] on div "G" at bounding box center [591, 140] width 25 height 19
click at [515, 145] on div "F" at bounding box center [518, 140] width 25 height 19
click at [681, 113] on div "E E F G♭ G A♭ A B♭ B C D♭ D E♭ E B B C D♭ D E♭ E F G♭ G A♭ A B♭ B G G A♭ A B♭ B…" at bounding box center [685, 213] width 1370 height 200
click at [681, 109] on span "C - Click to edit" at bounding box center [680, 103] width 91 height 17
select select "Click to edit"
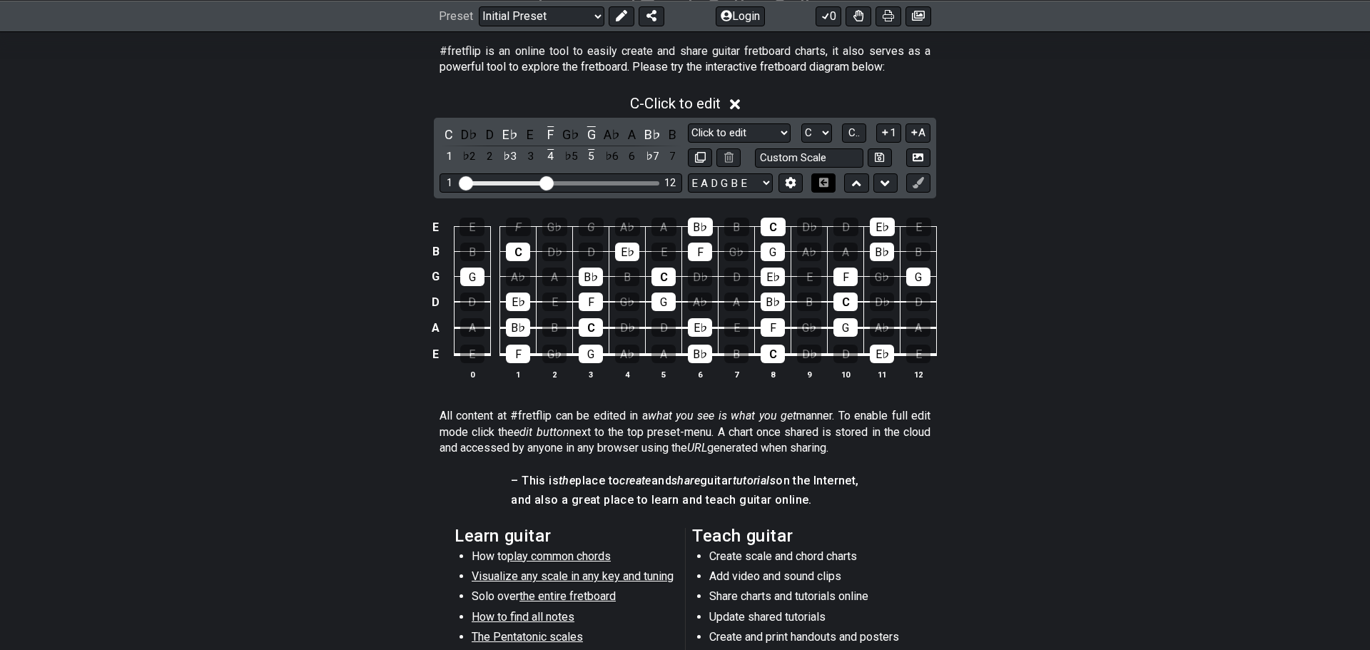
click at [828, 180] on icon at bounding box center [823, 182] width 11 height 9
click at [628, 20] on button at bounding box center [622, 16] width 26 height 20
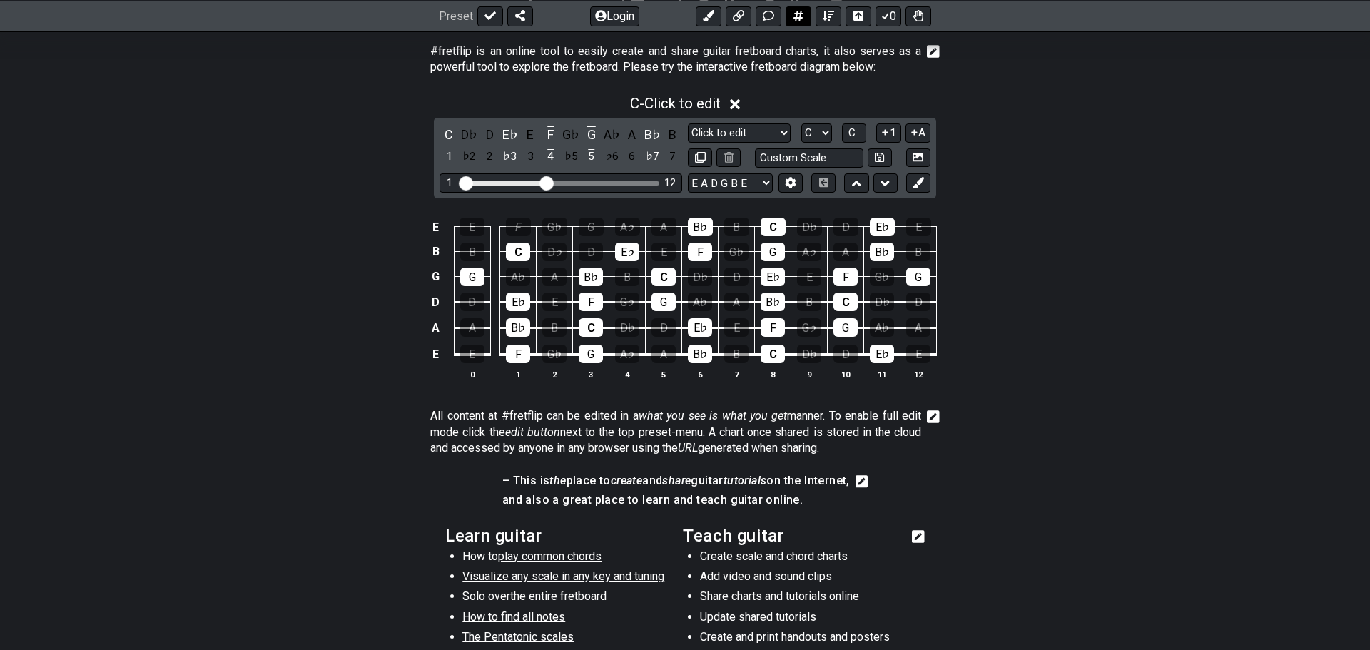
click at [802, 11] on icon at bounding box center [798, 15] width 10 height 11
select select "A"
select select "New Scale"
select select "Click to edit"
select select "C"
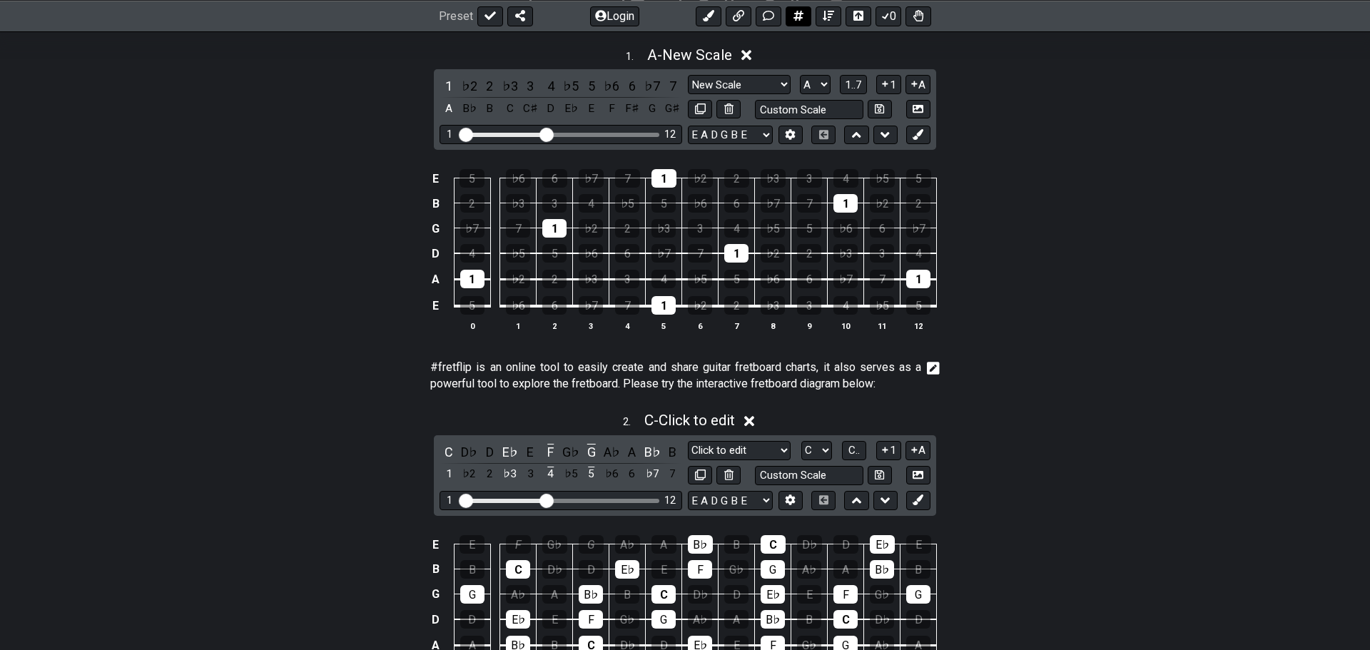
scroll to position [202, 0]
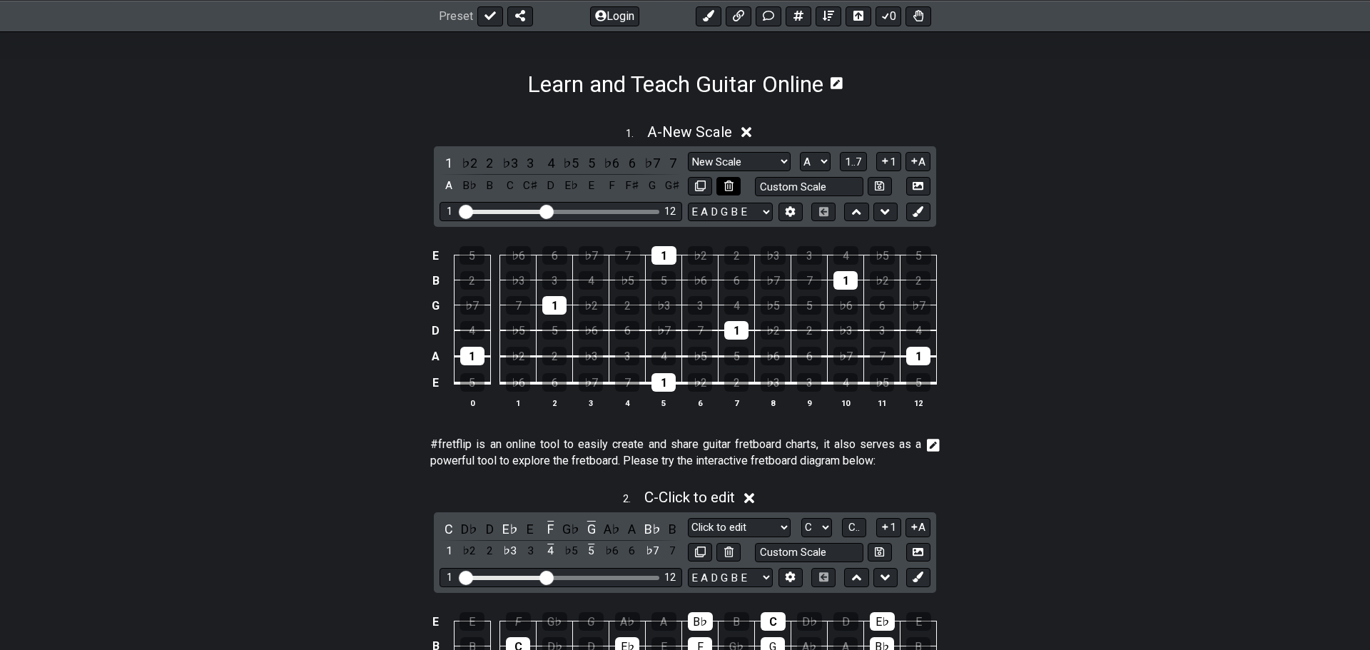
click at [731, 185] on icon at bounding box center [728, 185] width 9 height 11
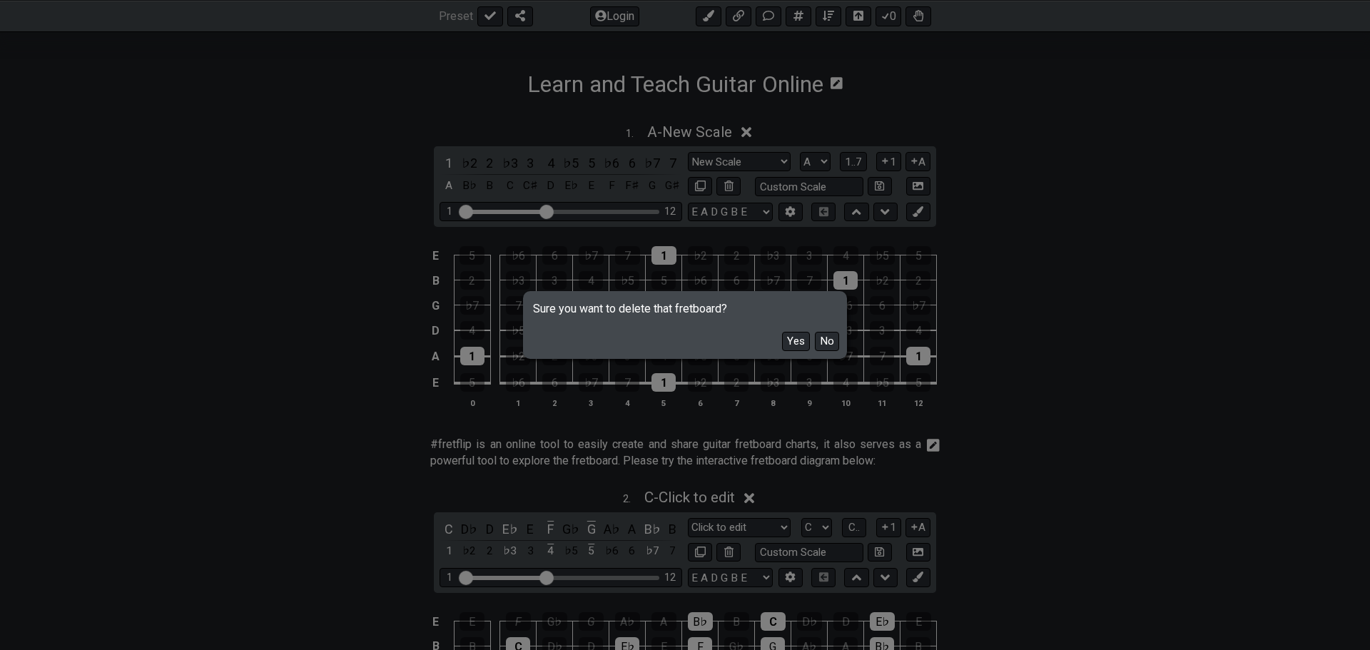
drag, startPoint x: 775, startPoint y: 325, endPoint x: 777, endPoint y: 333, distance: 8.1
click at [778, 334] on div "Sure you want to delete that fretboard? Yes No" at bounding box center [685, 324] width 324 height 67
click at [798, 345] on button "Yes" at bounding box center [796, 341] width 28 height 19
select select "C"
select select "Click to edit"
